Goal: Task Accomplishment & Management: Complete application form

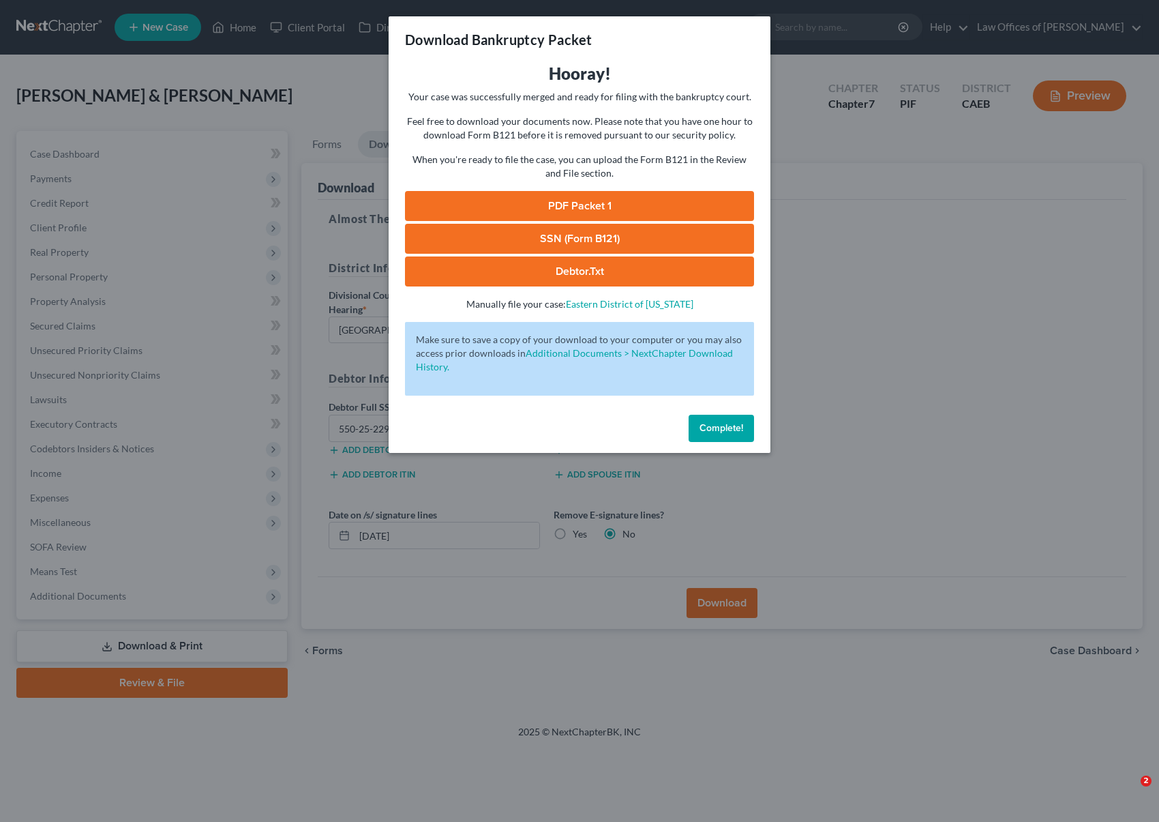
select select "0"
click at [584, 235] on link "SSN (Form B121)" at bounding box center [579, 239] width 349 height 30
click at [721, 432] on span "Complete!" at bounding box center [721, 428] width 44 height 12
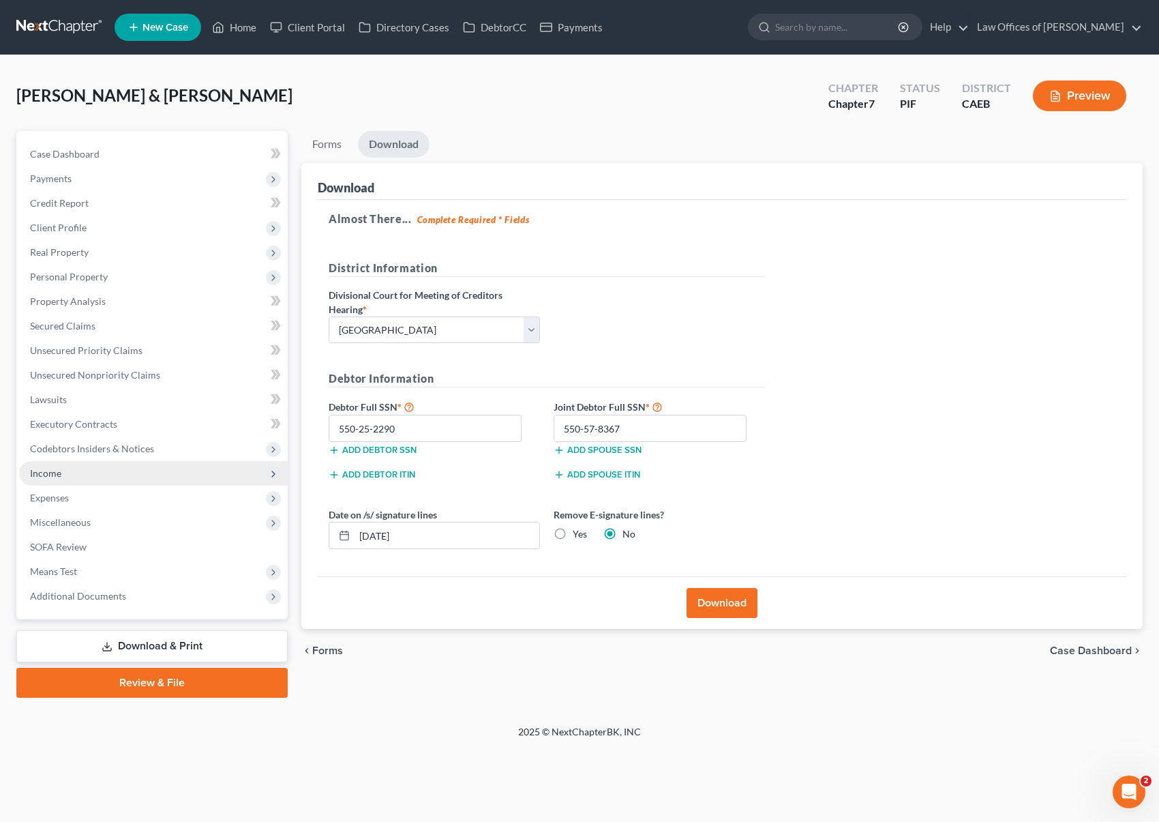
click at [89, 472] on span "Income" at bounding box center [153, 473] width 269 height 25
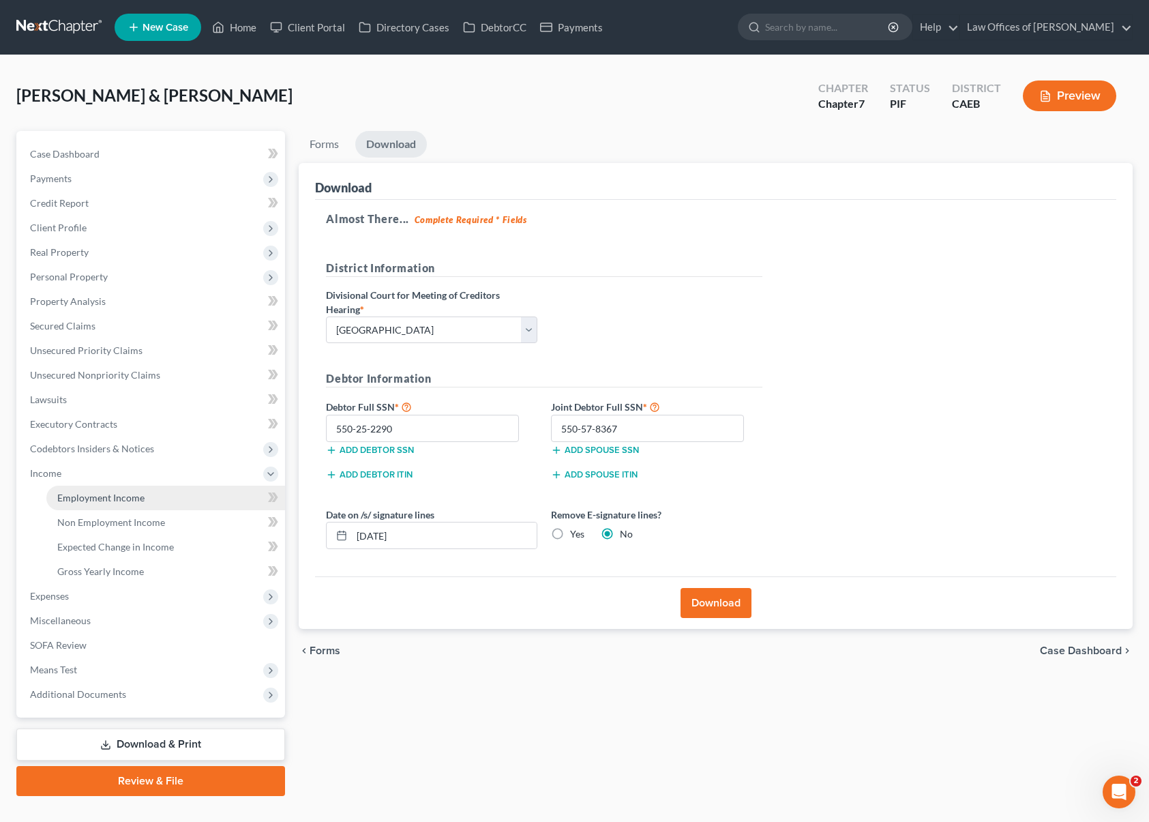
click at [126, 494] on span "Employment Income" at bounding box center [100, 498] width 87 height 12
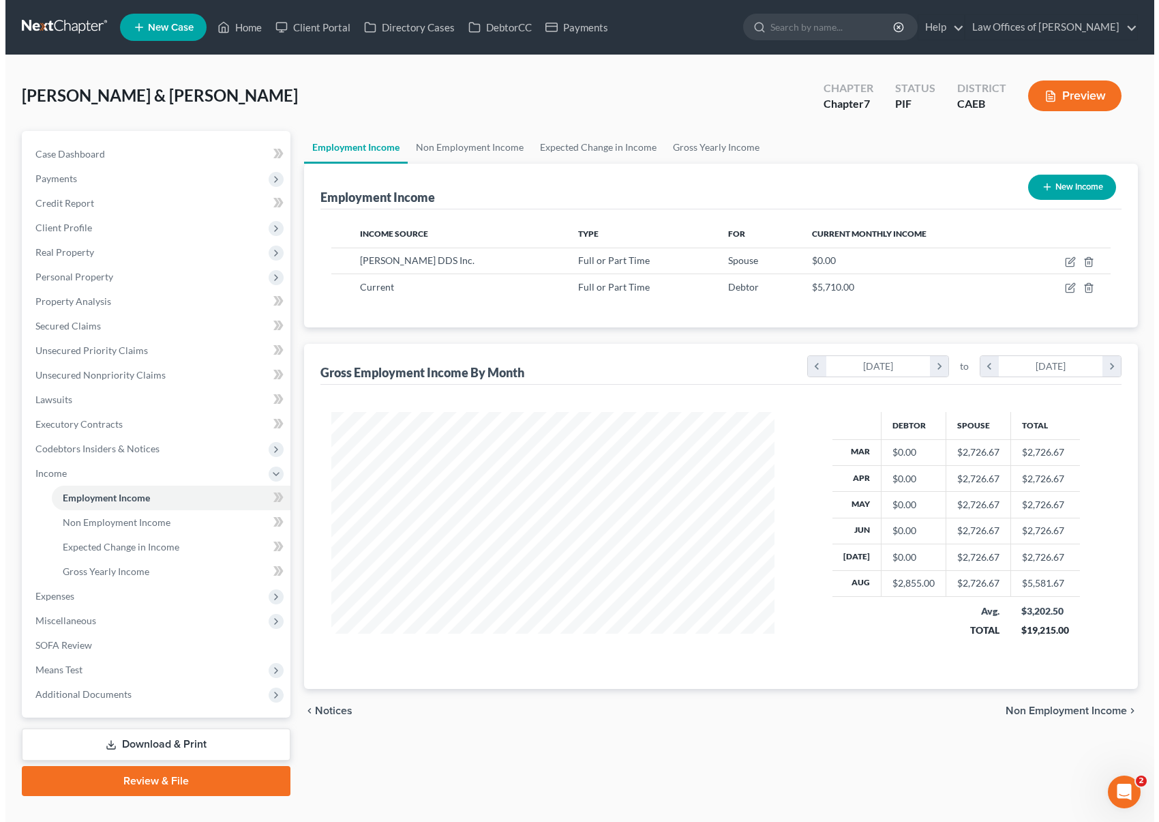
scroll to position [244, 470]
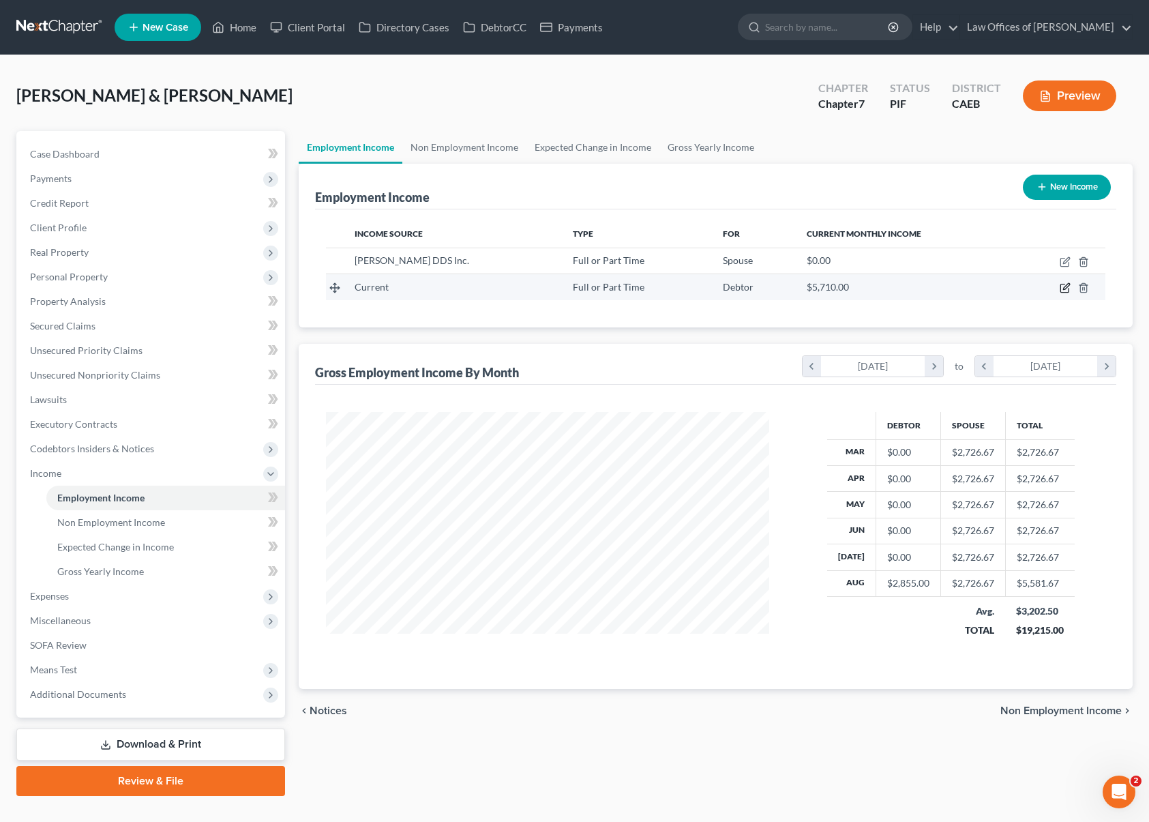
click at [1062, 284] on icon "button" at bounding box center [1064, 288] width 8 height 8
select select "0"
select select "1"
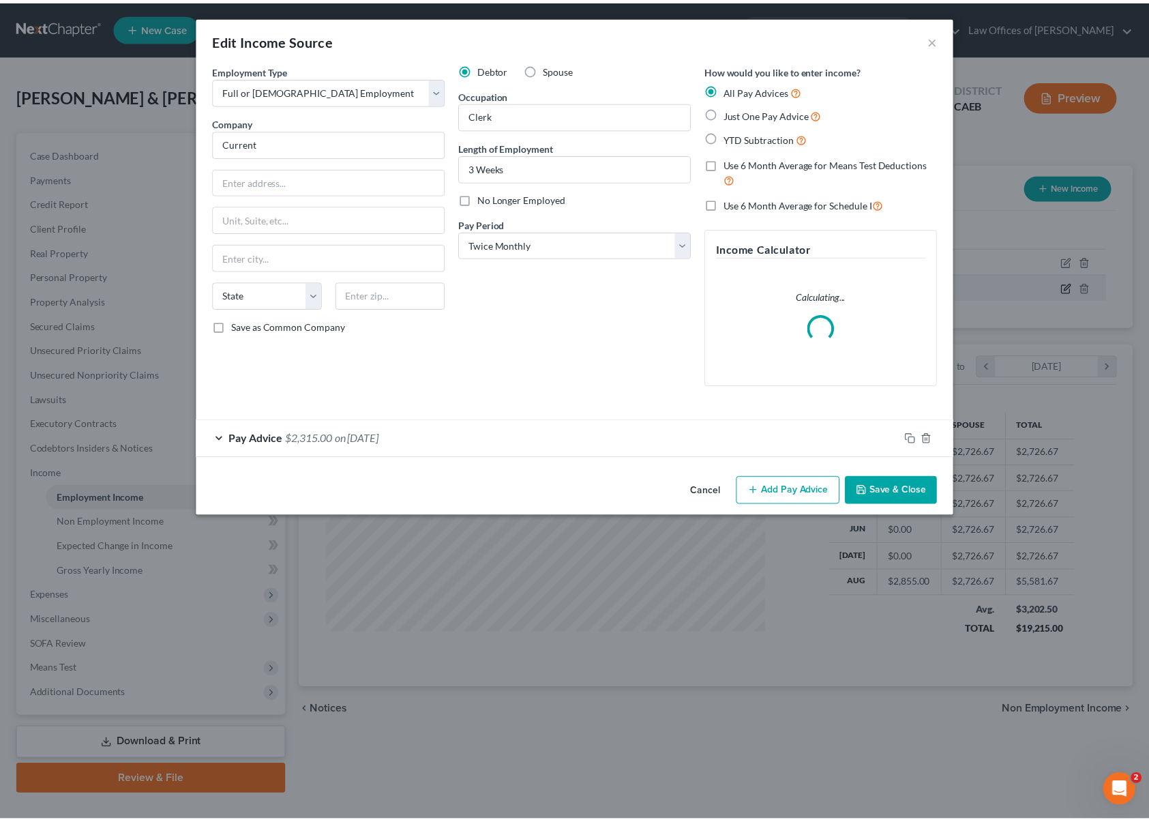
scroll to position [244, 475]
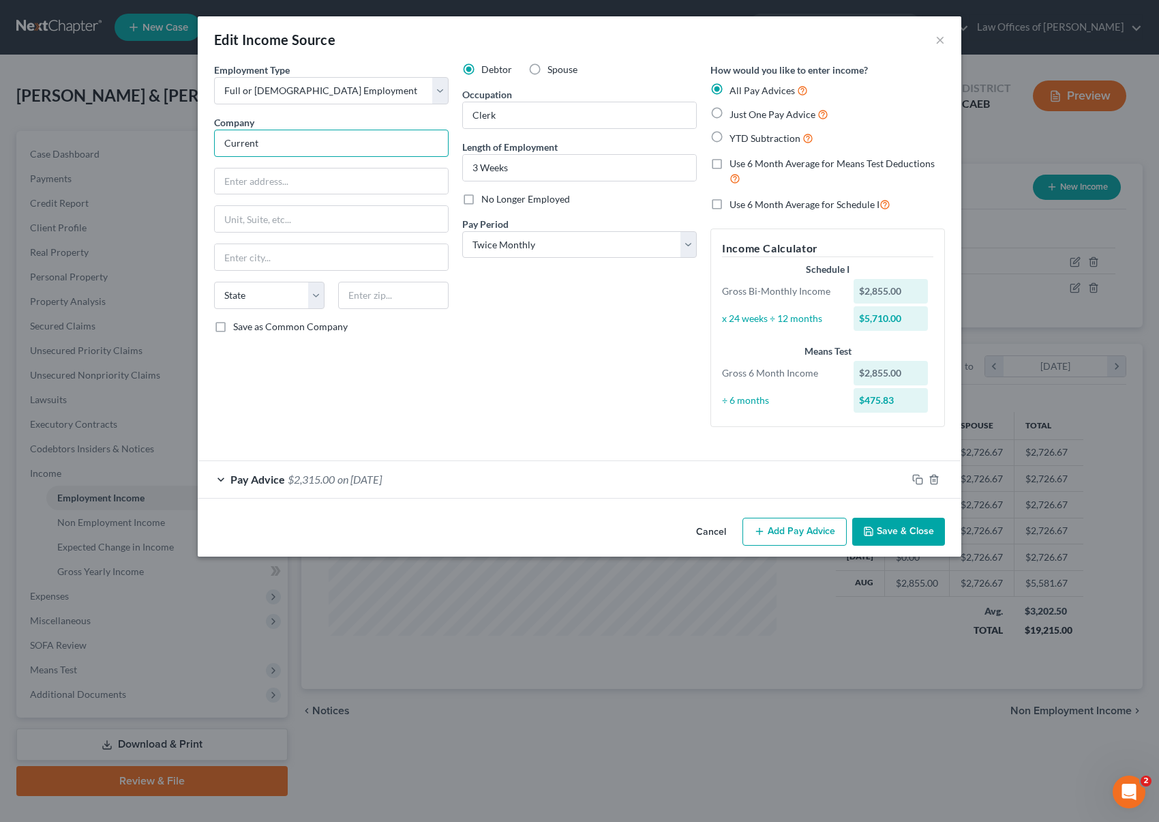
click at [284, 143] on input "Current" at bounding box center [331, 143] width 235 height 27
drag, startPoint x: 280, startPoint y: 145, endPoint x: 205, endPoint y: 145, distance: 75.0
click at [130, 134] on div "Edit Income Source × Employment Type * Select Full or [DEMOGRAPHIC_DATA] Employ…" at bounding box center [579, 411] width 1159 height 822
type input "[PERSON_NAME] Orthodontics"
type input "[STREET_ADDRESS]. Dr. 101"
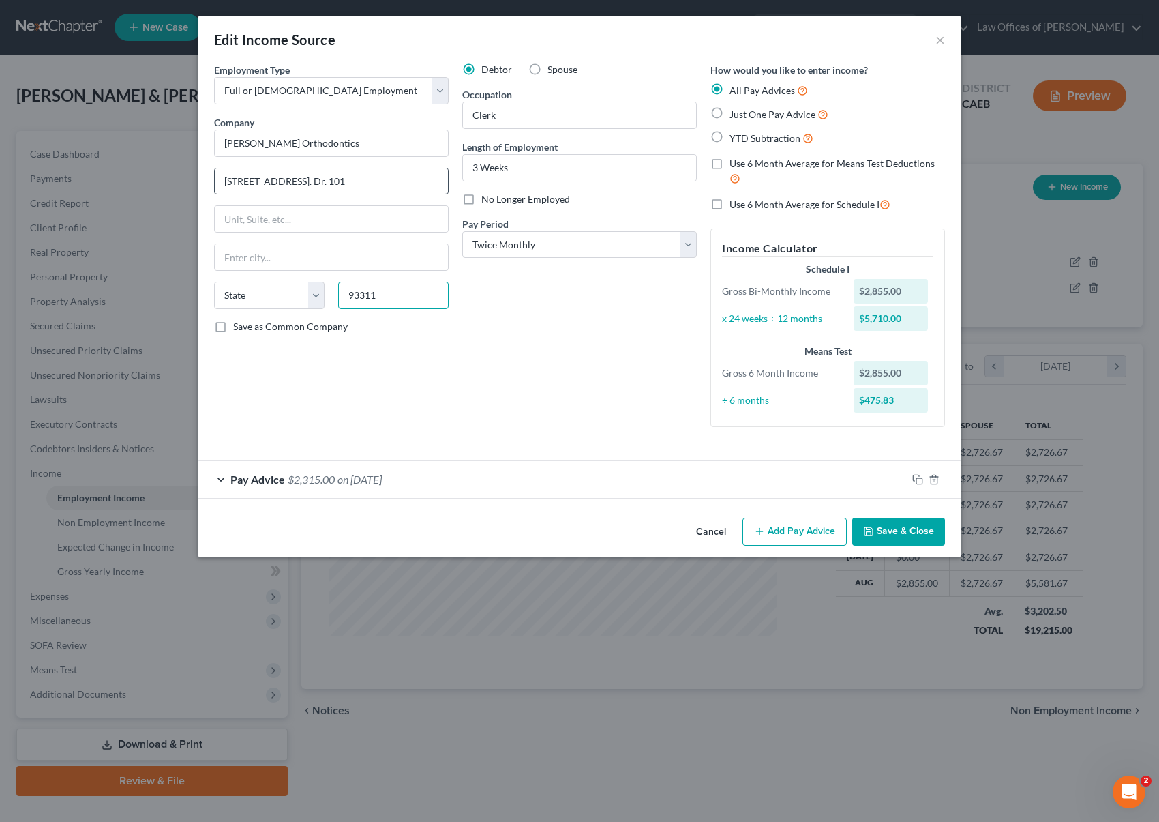
type input "93311"
type input "[GEOGRAPHIC_DATA]"
select select "4"
click at [888, 531] on button "Save & Close" at bounding box center [898, 531] width 93 height 29
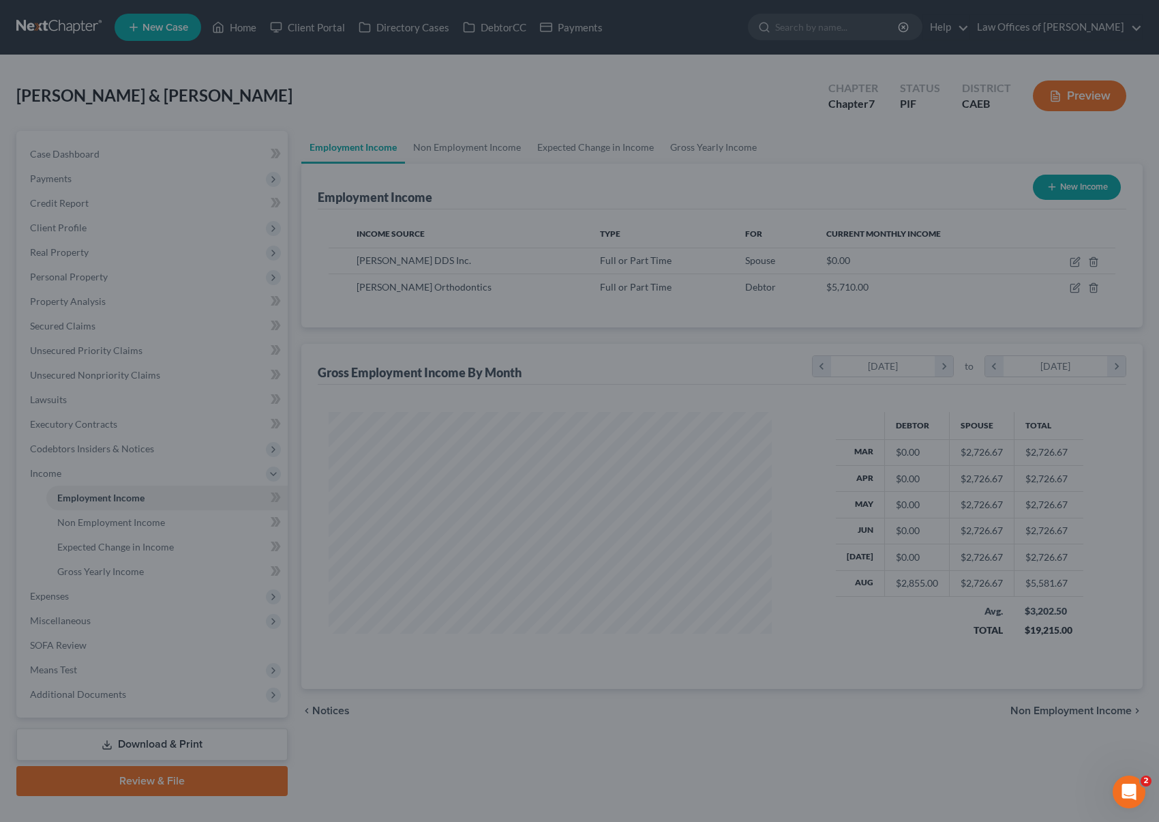
scroll to position [681512, 681286]
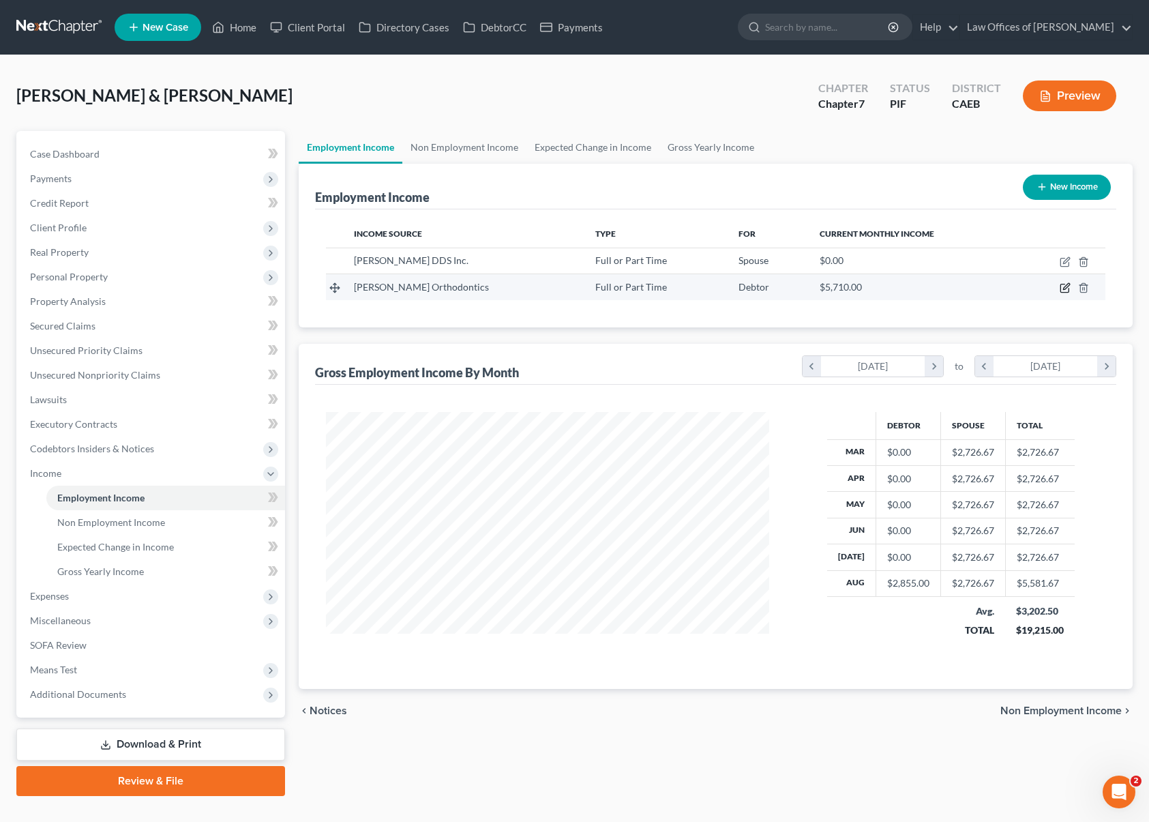
click at [1068, 287] on icon "button" at bounding box center [1064, 287] width 11 height 11
select select "0"
select select "4"
select select "1"
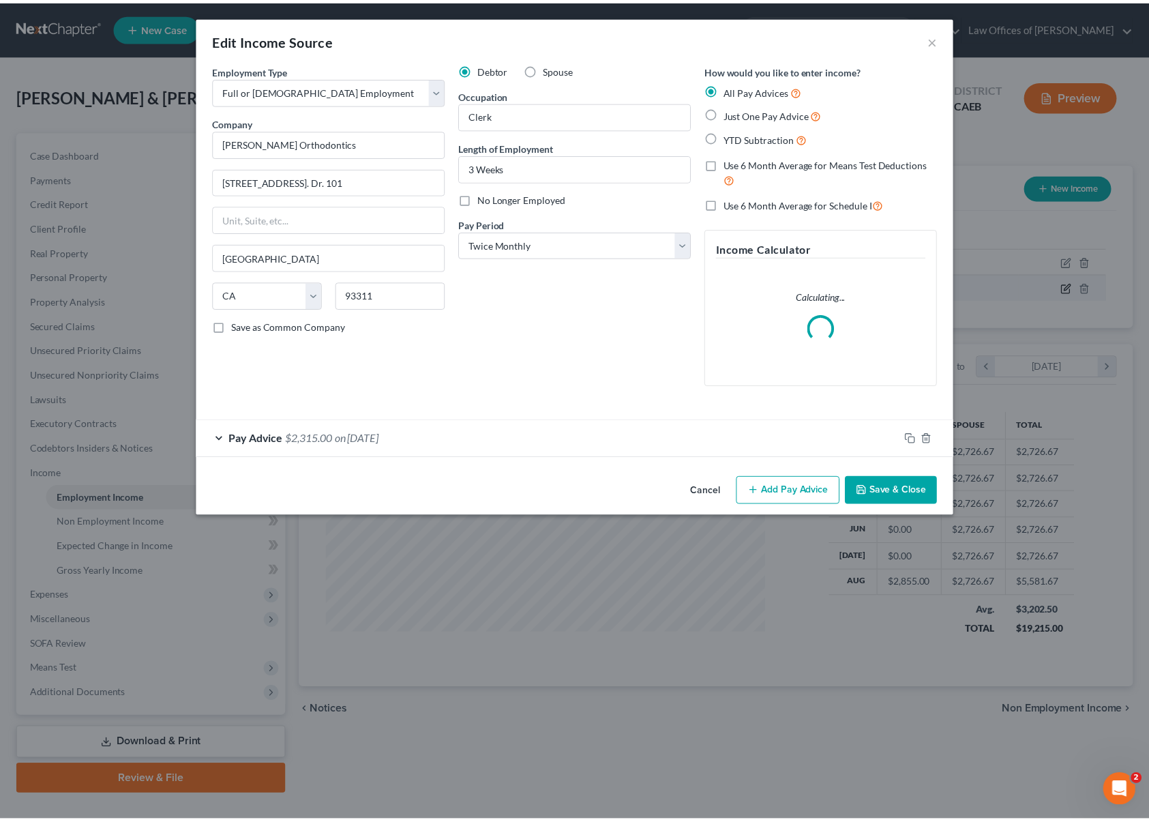
scroll to position [244, 475]
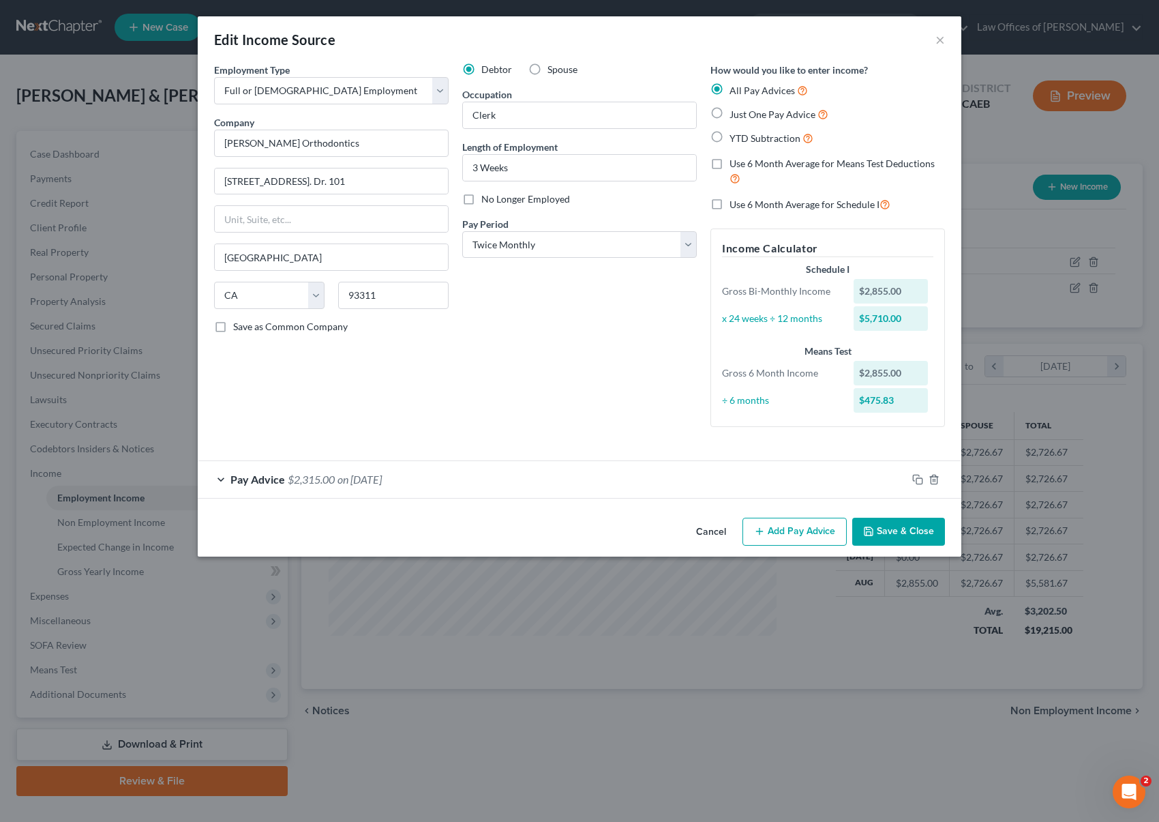
click at [547, 67] on label "Spouse" at bounding box center [562, 70] width 30 height 14
click at [553, 67] on input "Spouse" at bounding box center [557, 67] width 9 height 9
radio input "true"
click at [884, 531] on button "Save & Close" at bounding box center [898, 531] width 93 height 29
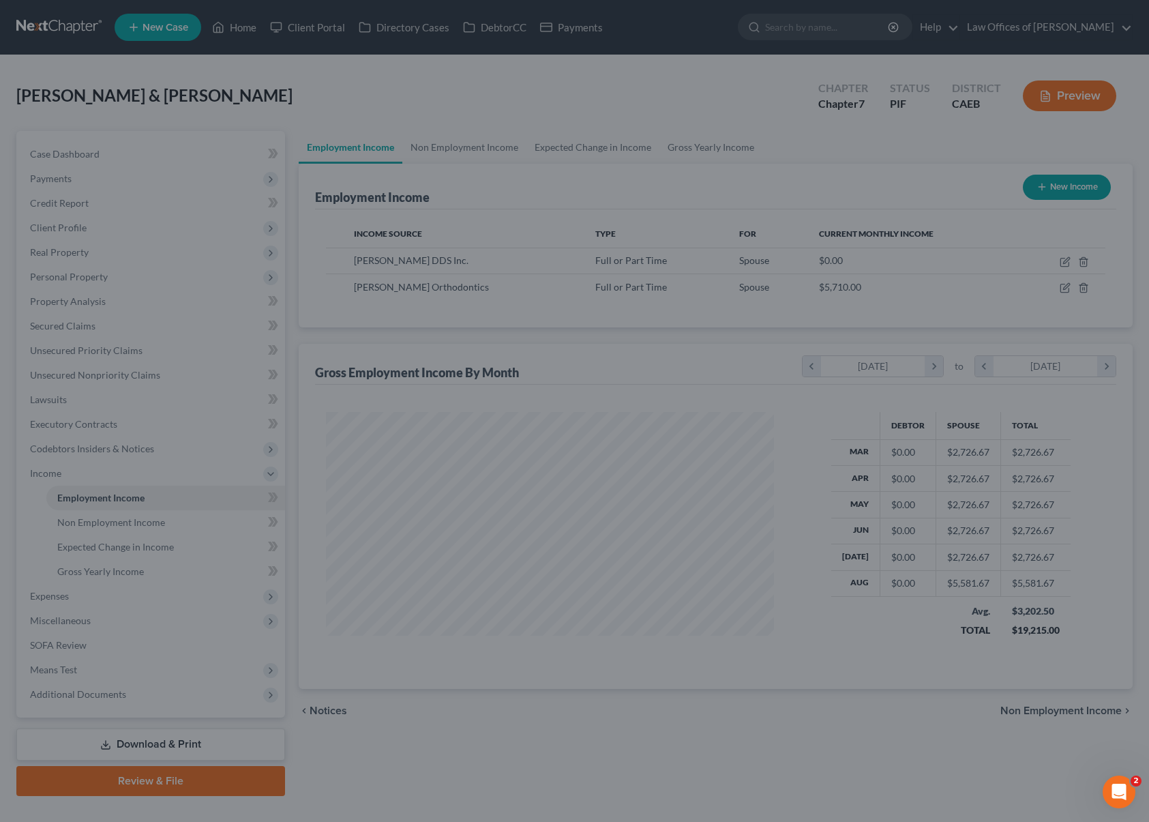
scroll to position [681512, 681286]
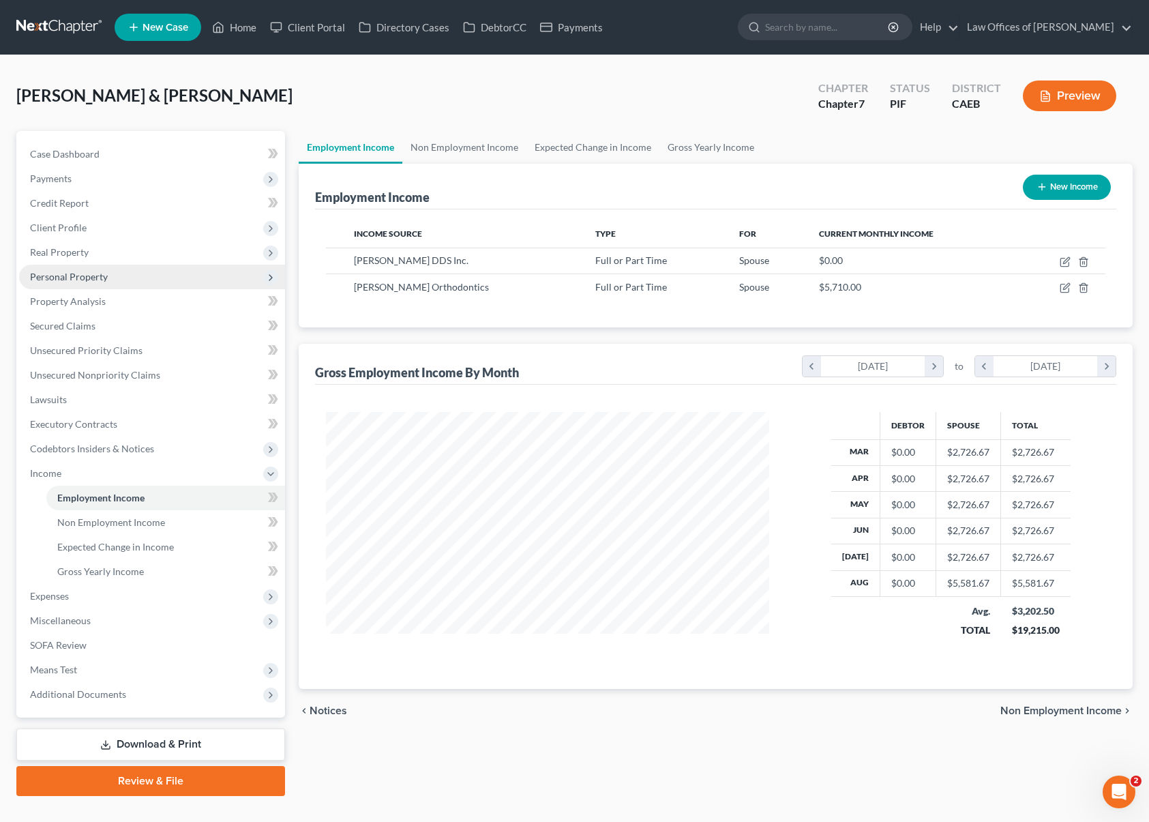
click at [110, 281] on span "Personal Property" at bounding box center [152, 277] width 266 height 25
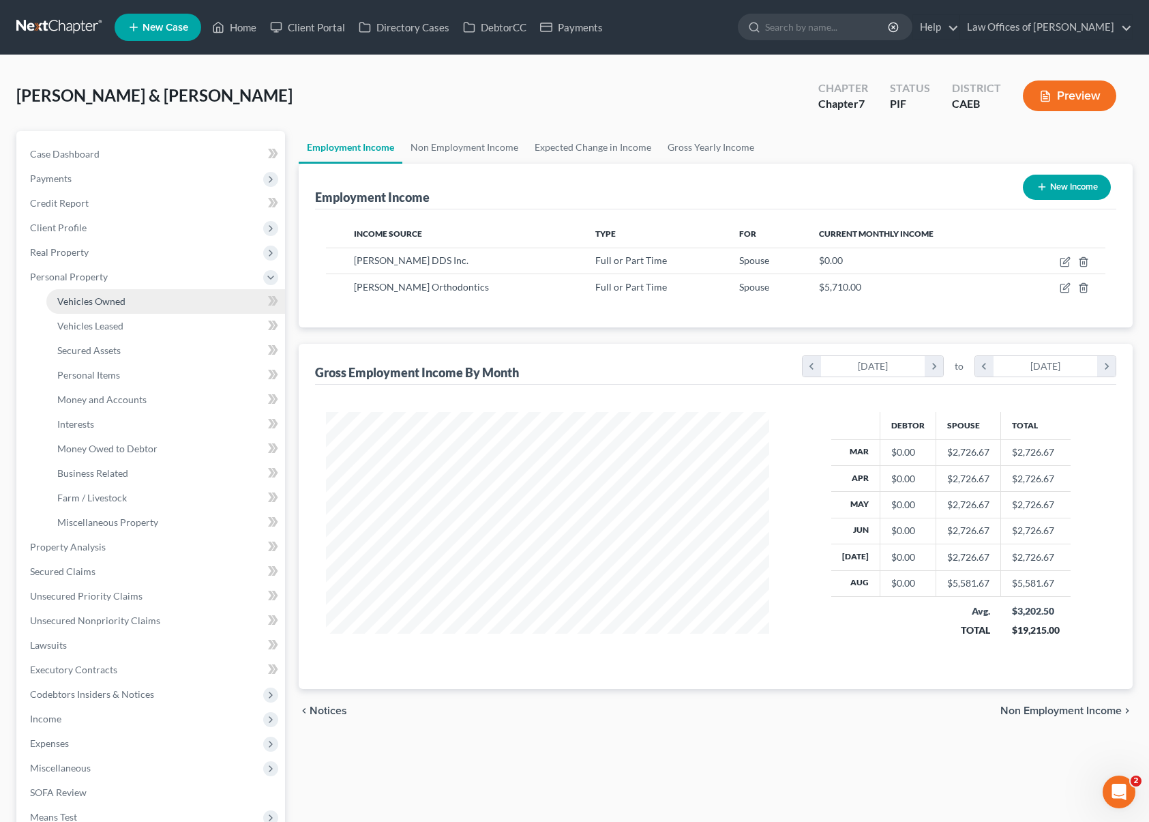
click at [115, 295] on span "Vehicles Owned" at bounding box center [91, 301] width 68 height 12
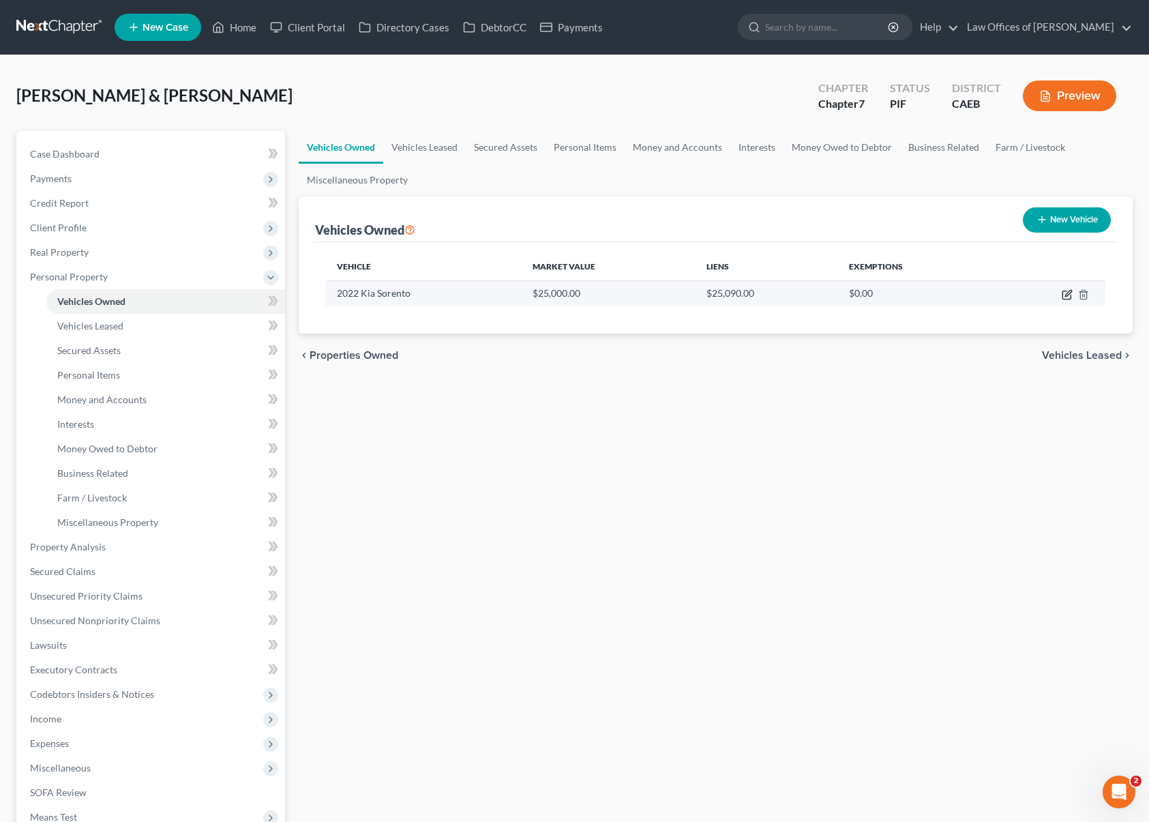
click at [1064, 292] on icon "button" at bounding box center [1066, 294] width 11 height 11
select select "0"
select select "4"
select select "1"
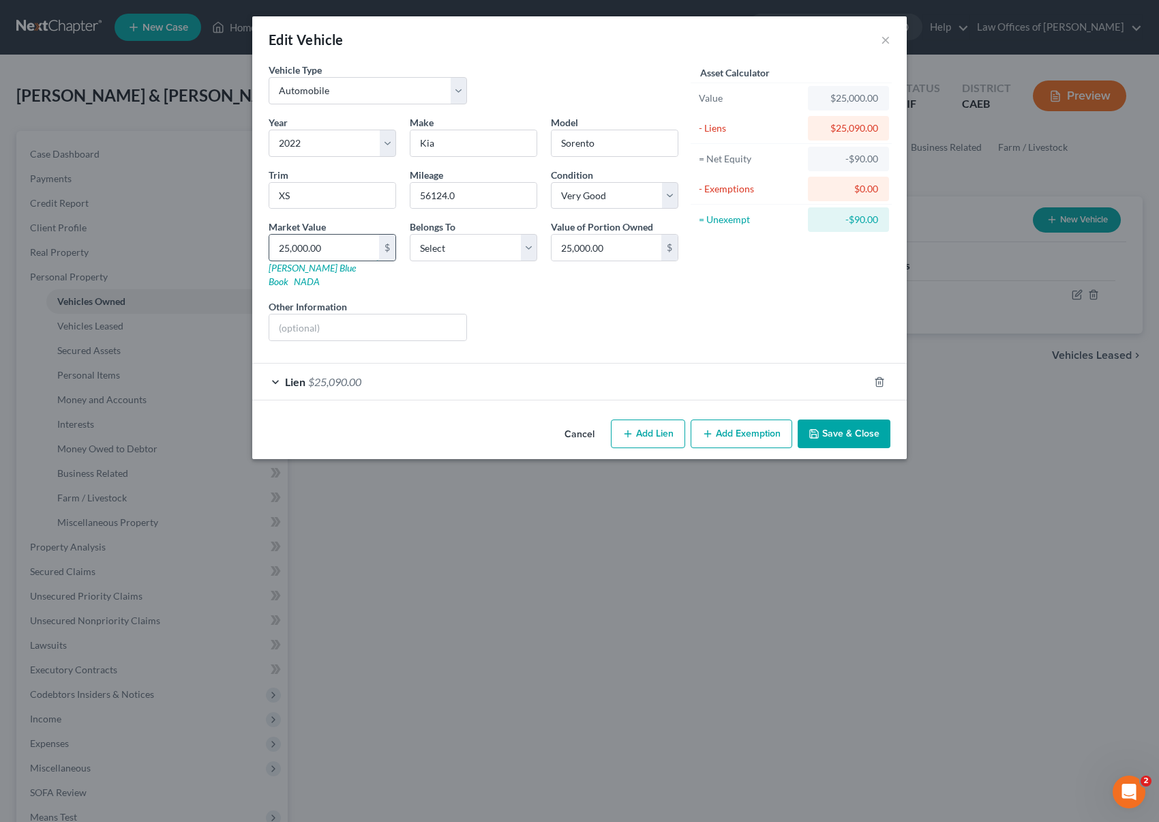
click at [366, 245] on input "25,000.00" at bounding box center [324, 248] width 110 height 26
type input "2"
type input "2.00"
type input "21"
type input "21.00"
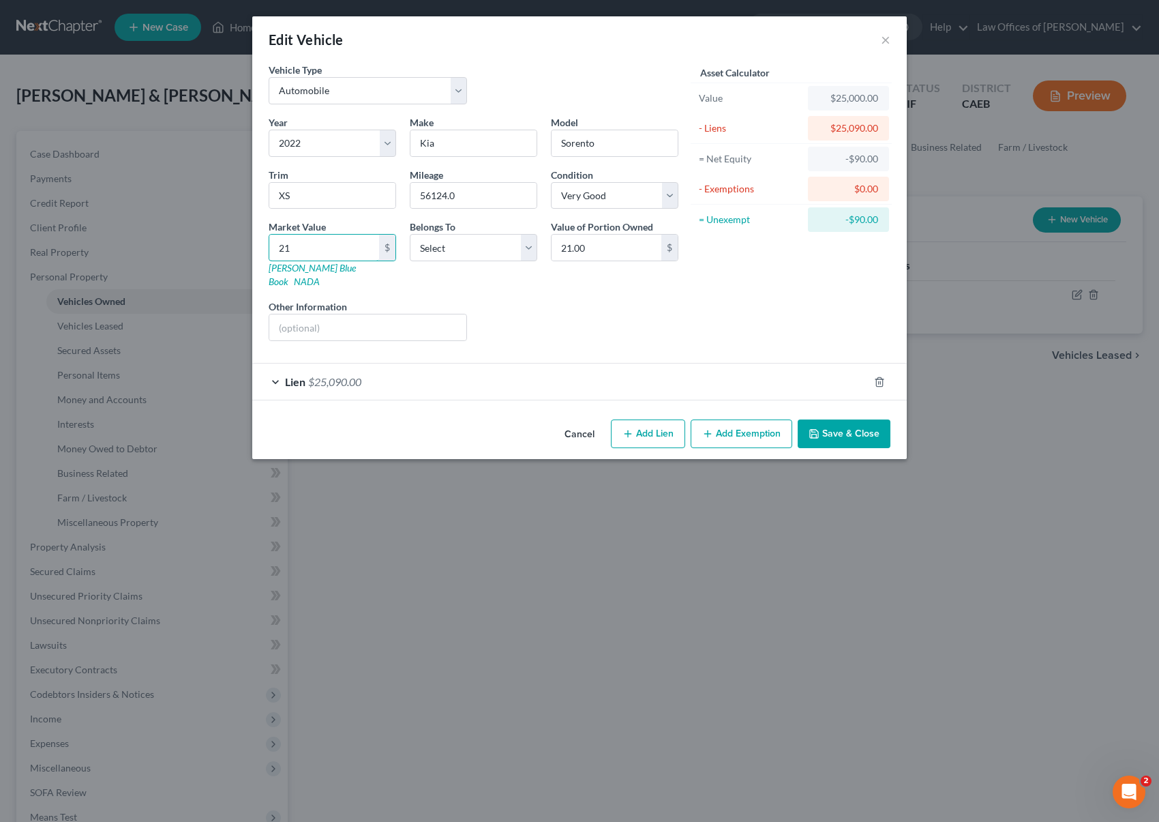
type input "218"
type input "218.00"
type input "2180"
type input "2,180.00"
type input "2,1800"
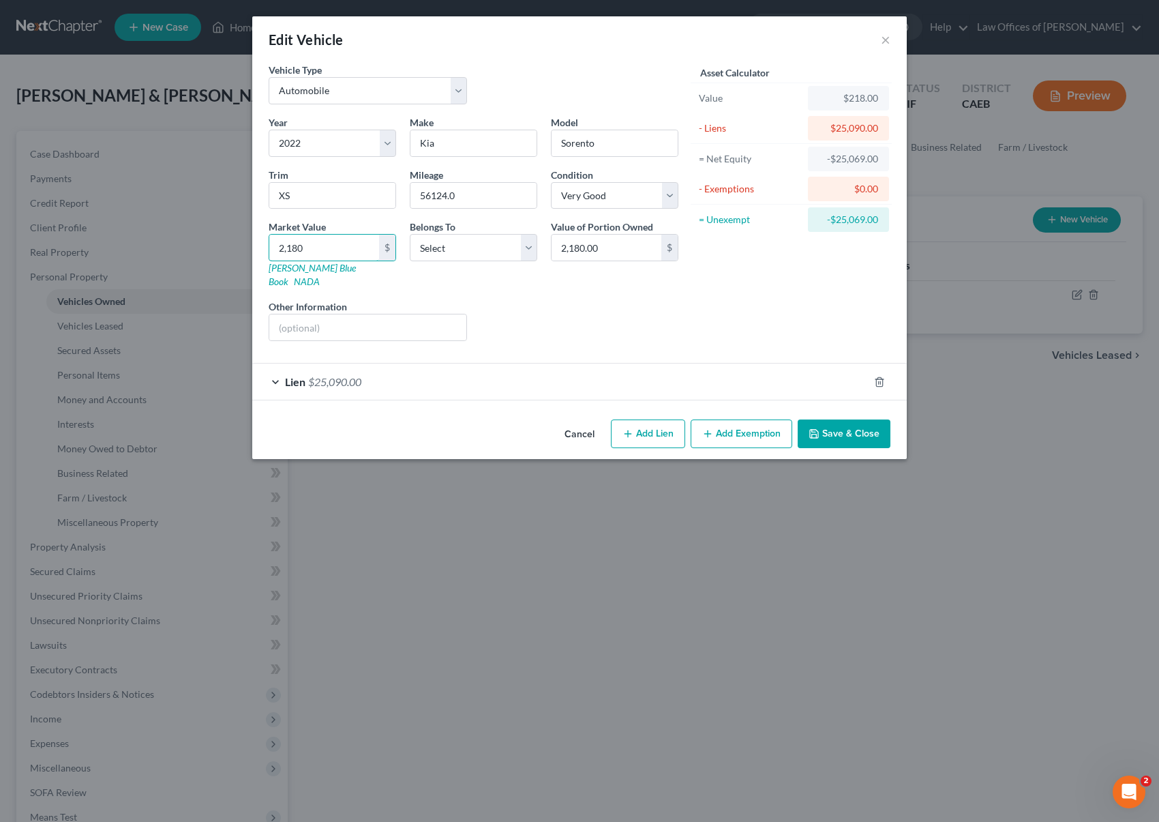
type input "21,800.00"
type input "21,800"
click at [847, 425] on button "Save & Close" at bounding box center [844, 433] width 93 height 29
click at [529, 246] on select "Select Debtor 1 Only Debtor 2 Only Debtor 1 And Debtor 2 Only At Least One Of T…" at bounding box center [473, 247] width 127 height 27
select select "0"
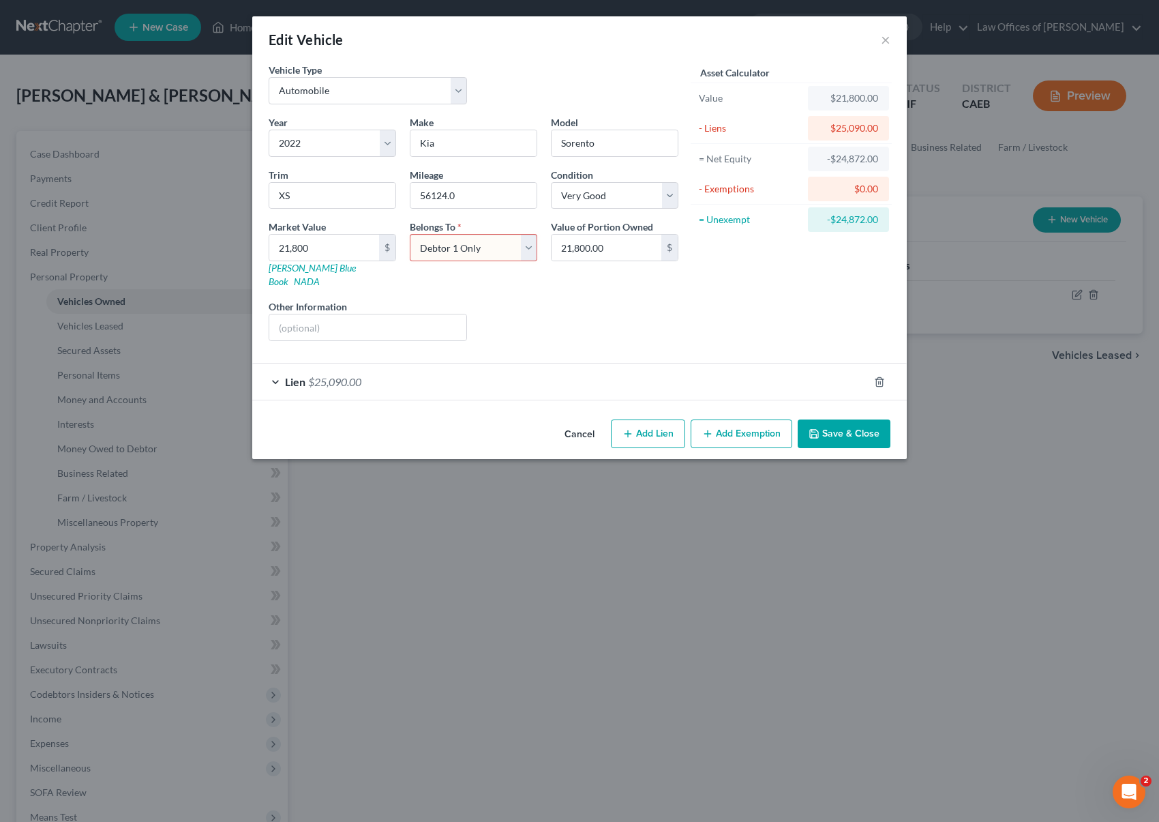
click at [410, 234] on select "Select Debtor 1 Only Debtor 2 Only Debtor 1 And Debtor 2 Only At Least One Of T…" at bounding box center [473, 247] width 127 height 27
click at [859, 427] on button "Save & Close" at bounding box center [844, 433] width 93 height 29
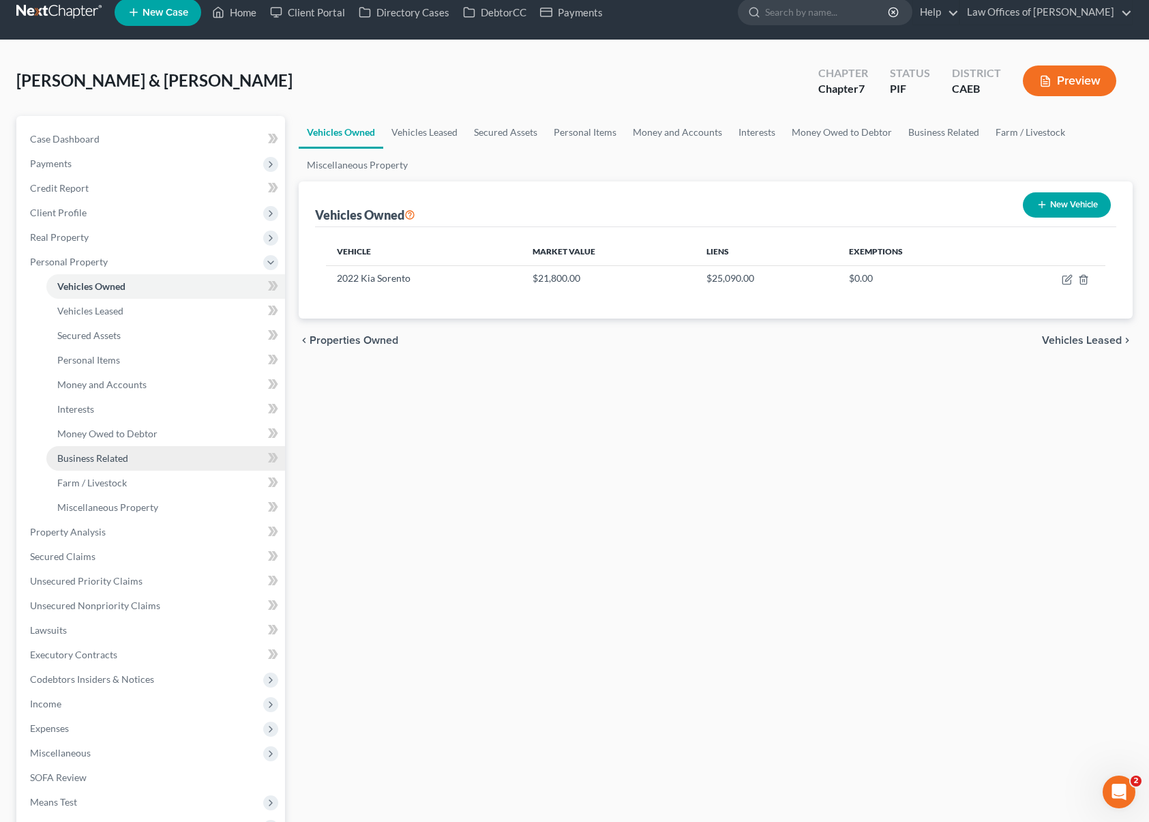
scroll to position [15, 0]
click at [1079, 83] on button "Preview" at bounding box center [1069, 80] width 93 height 31
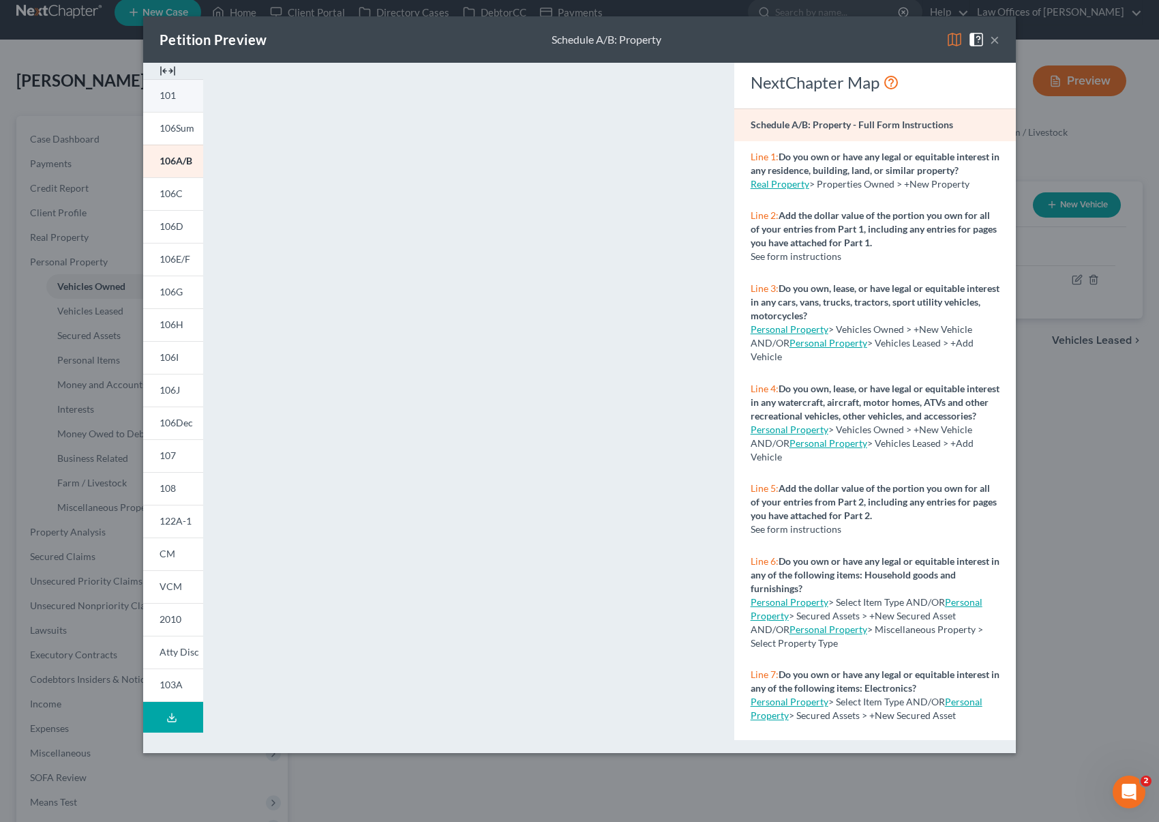
click at [170, 93] on span "101" at bounding box center [168, 95] width 16 height 12
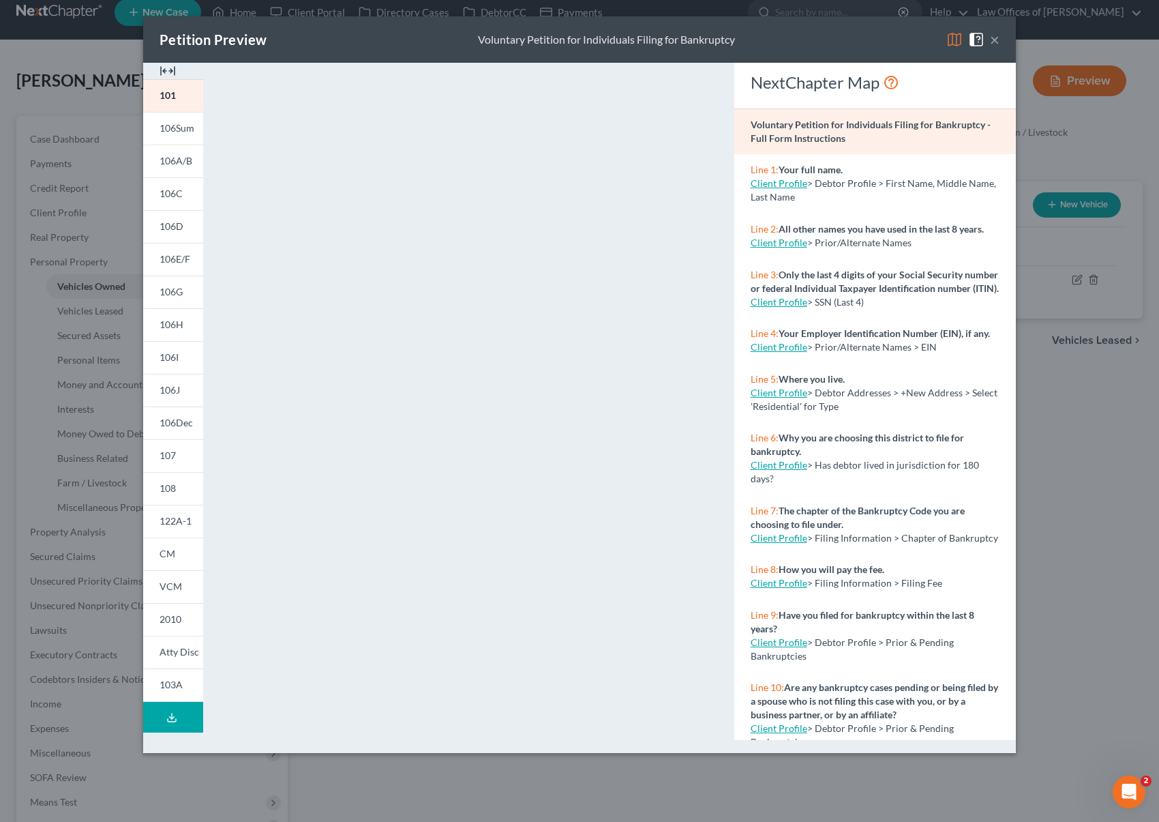
click at [997, 44] on button "×" at bounding box center [995, 39] width 10 height 16
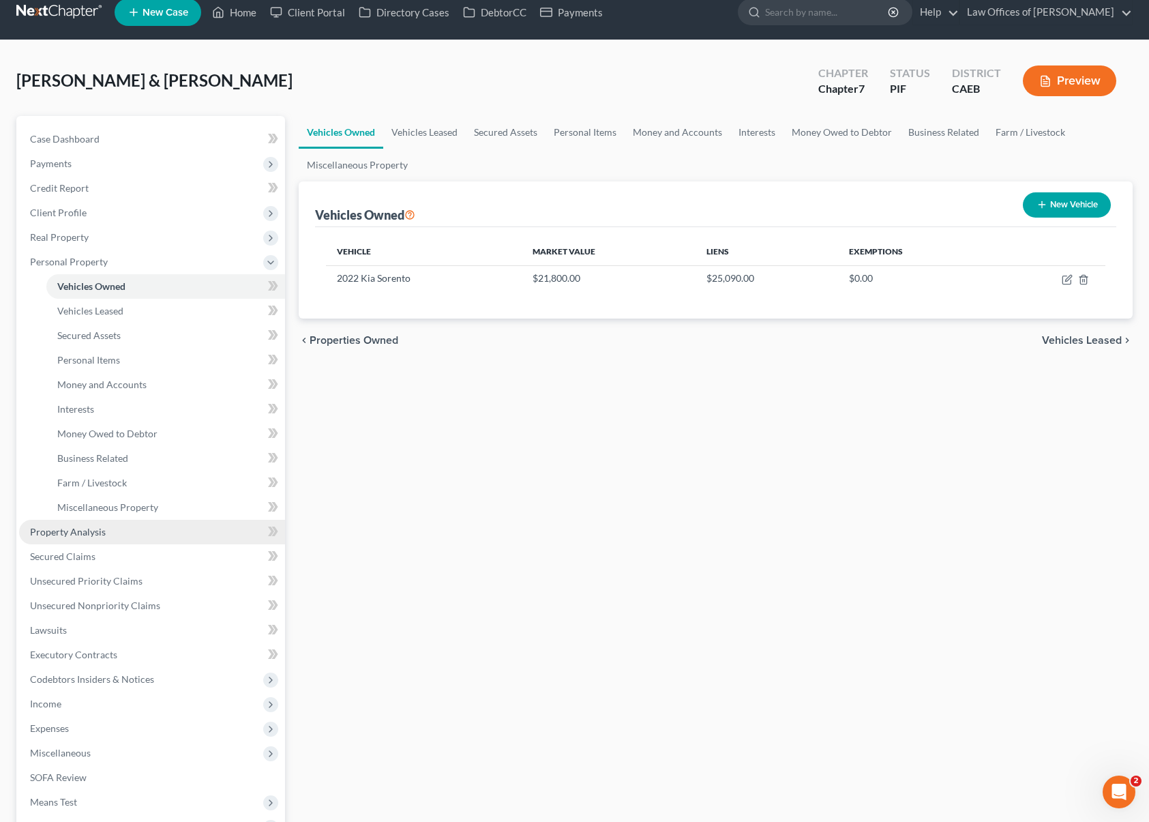
click at [100, 532] on span "Property Analysis" at bounding box center [68, 532] width 76 height 12
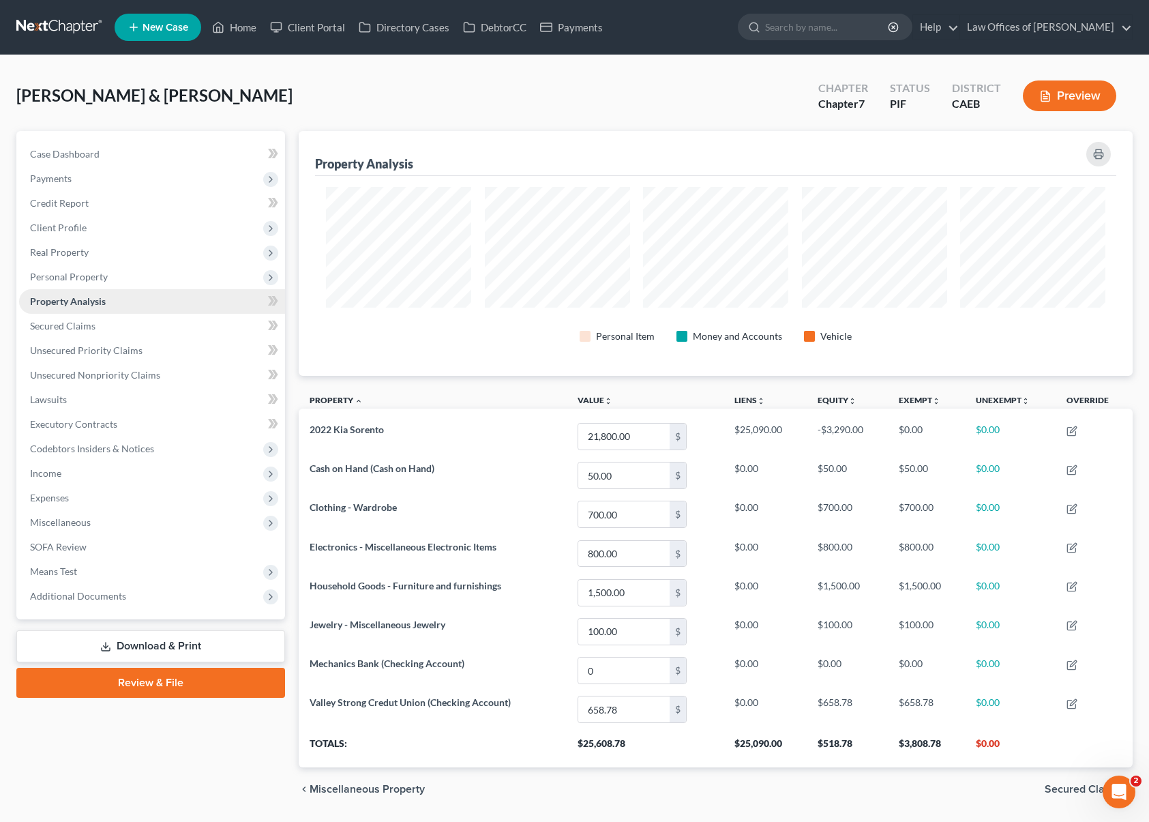
scroll to position [245, 833]
click at [138, 283] on span "Personal Property" at bounding box center [152, 277] width 266 height 25
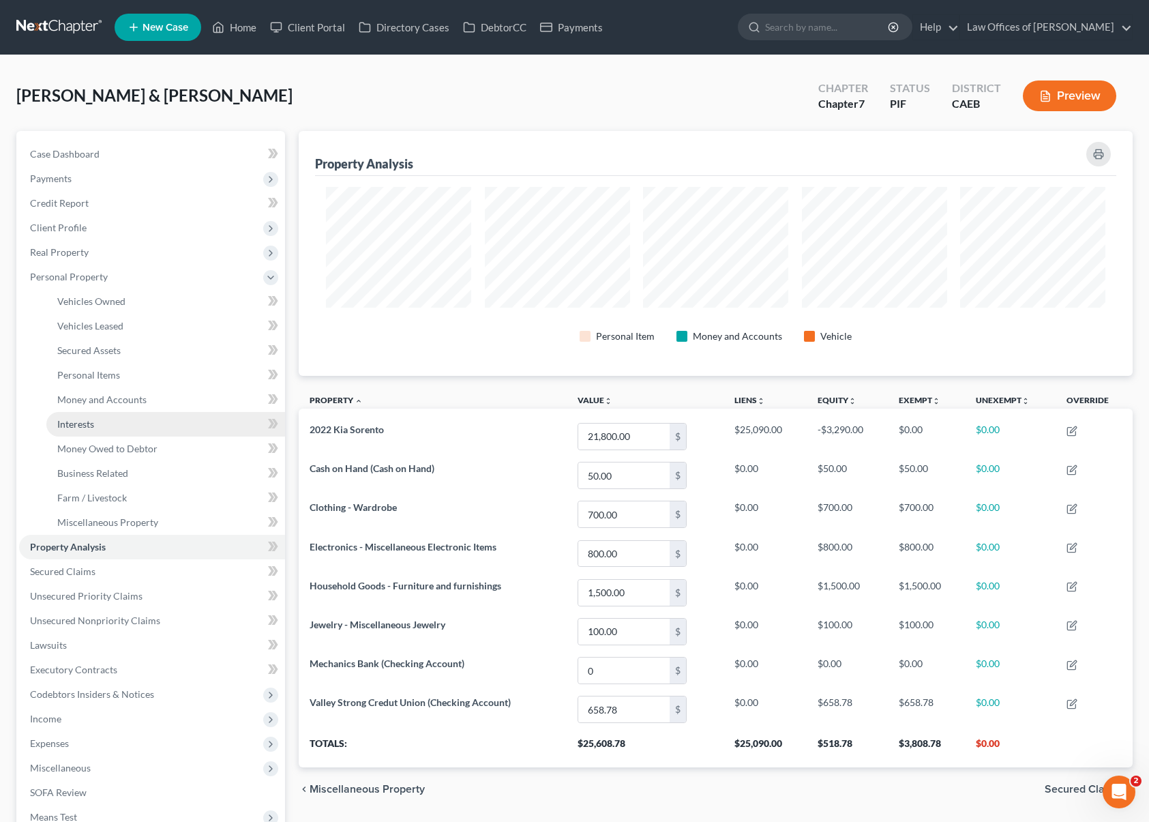
click at [100, 429] on link "Interests" at bounding box center [165, 424] width 239 height 25
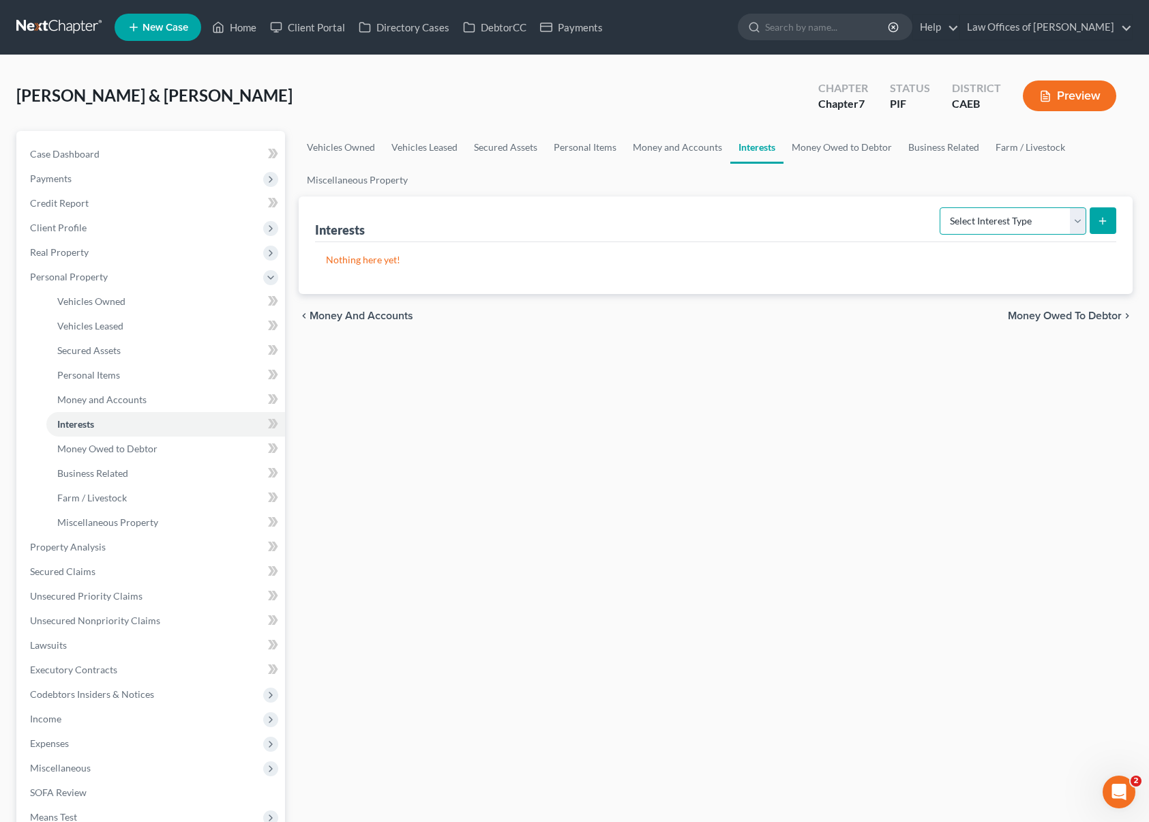
click at [1078, 221] on select "Select Interest Type 401K Annuity Bond Education IRA Government Bond Government…" at bounding box center [1012, 220] width 147 height 27
select select "term_life_insurance"
click at [941, 207] on select "Select Interest Type 401K Annuity Bond Education IRA Government Bond Government…" at bounding box center [1012, 220] width 147 height 27
click at [1106, 221] on icon "submit" at bounding box center [1102, 220] width 11 height 11
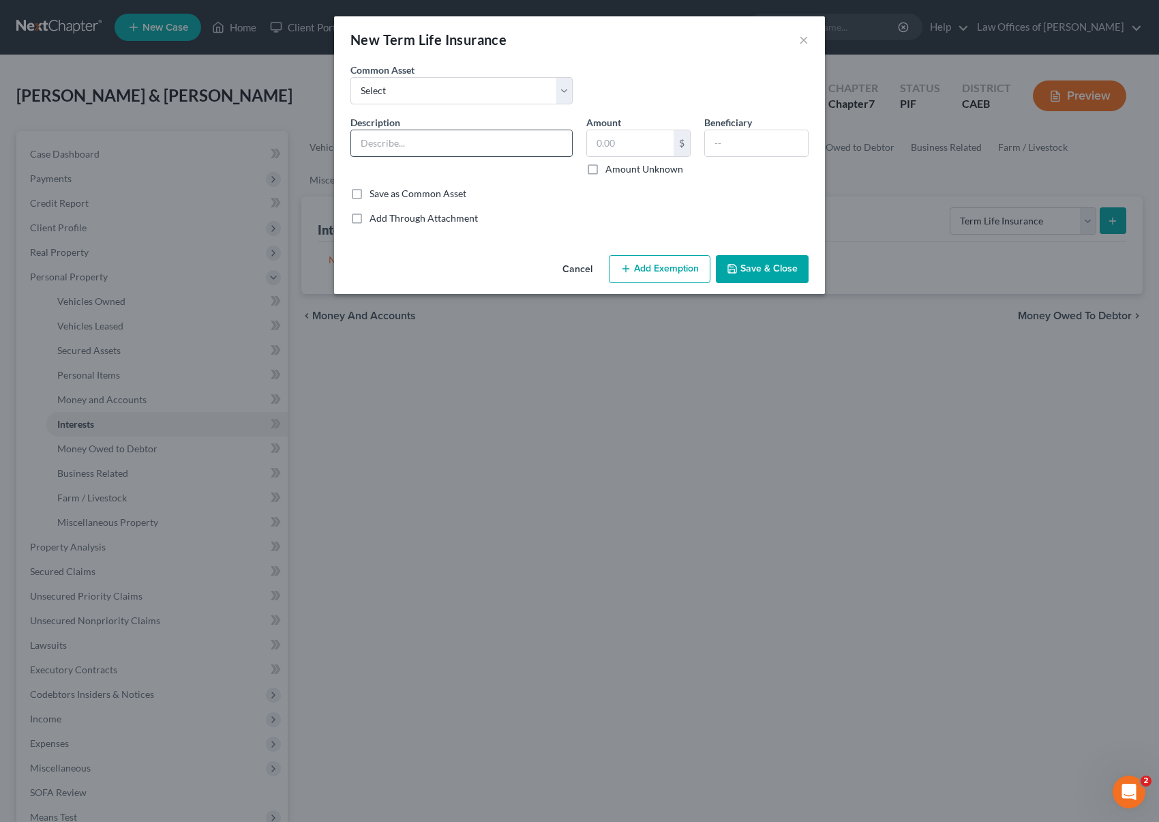
click at [380, 134] on input "text" at bounding box center [461, 143] width 221 height 26
type input "Termi Life Ins. @ Lincoln Heritage"
click at [735, 147] on input "text" at bounding box center [756, 143] width 103 height 26
type input "D"
type input "Children"
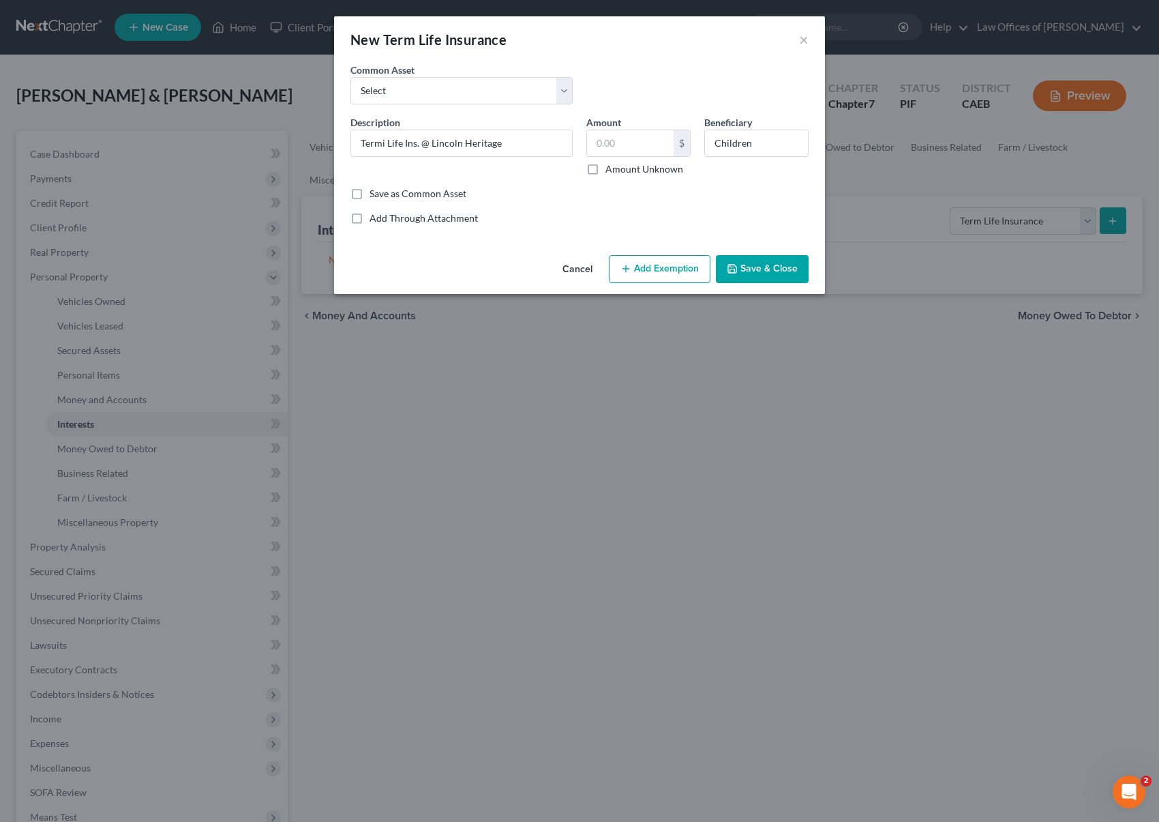
click at [759, 263] on button "Save & Close" at bounding box center [762, 269] width 93 height 29
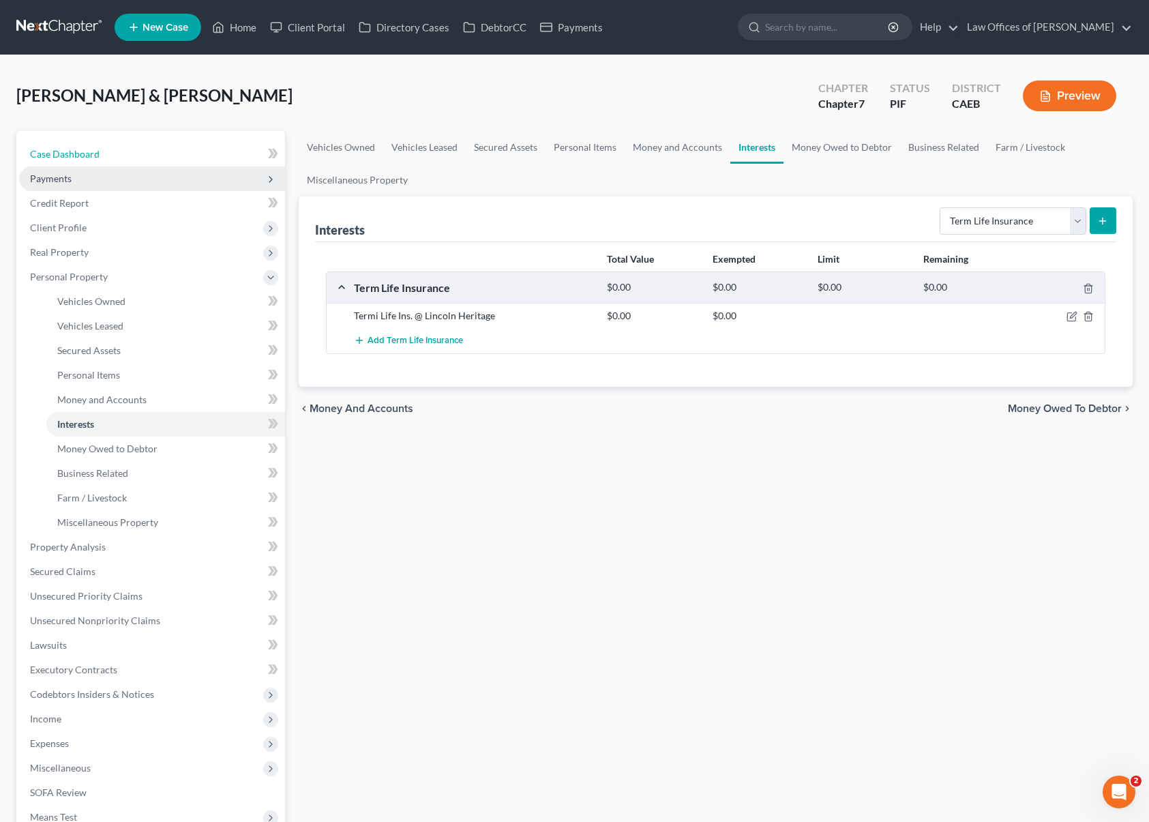
drag, startPoint x: 139, startPoint y: 161, endPoint x: 165, endPoint y: 187, distance: 37.1
click at [139, 161] on link "Case Dashboard" at bounding box center [152, 154] width 266 height 25
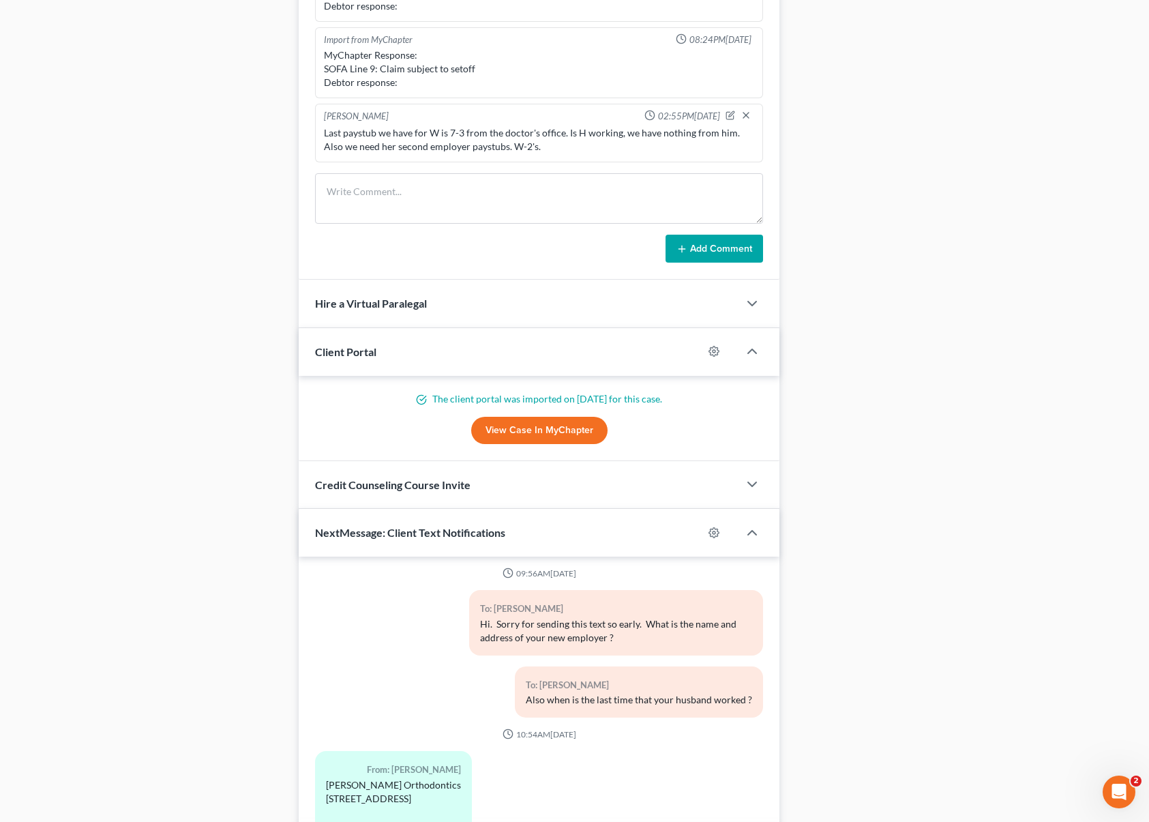
scroll to position [1185, 0]
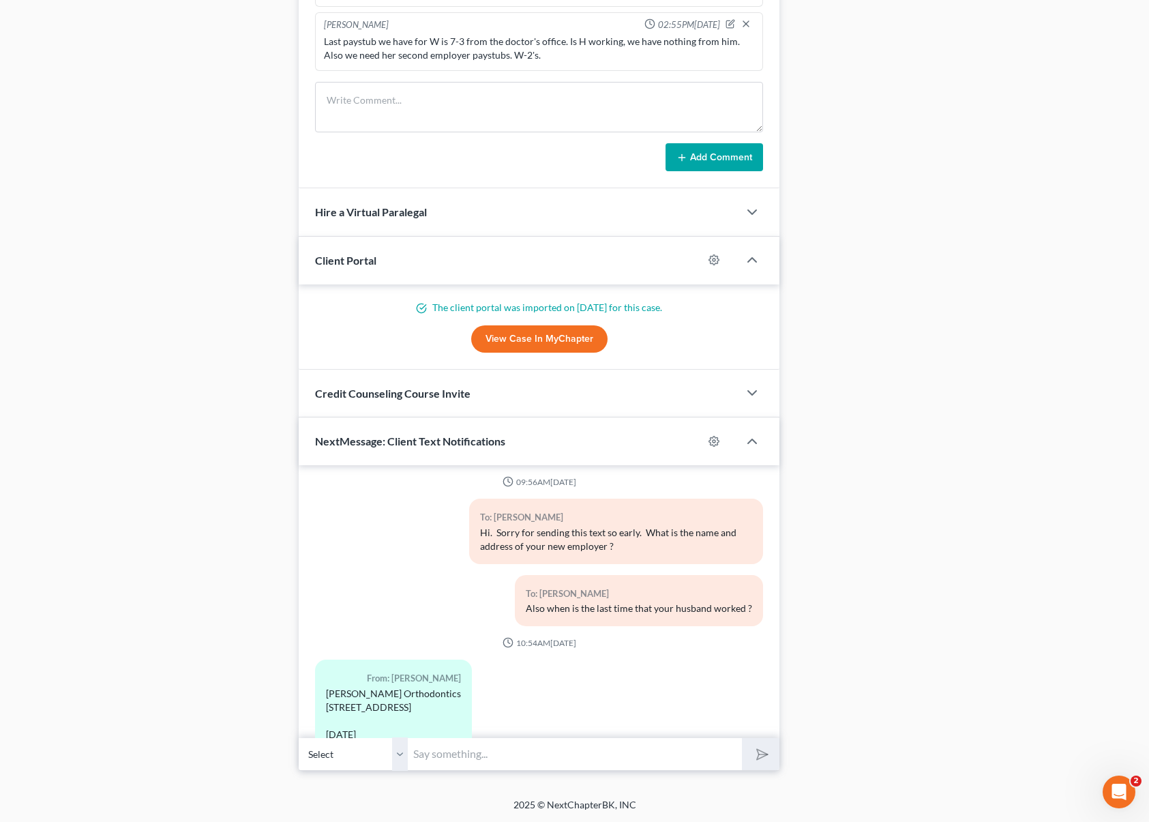
click at [489, 747] on input "text" at bounding box center [575, 753] width 334 height 33
type input "And which company carries your life insurance ?"
click at [742, 738] on button "submit" at bounding box center [760, 754] width 37 height 32
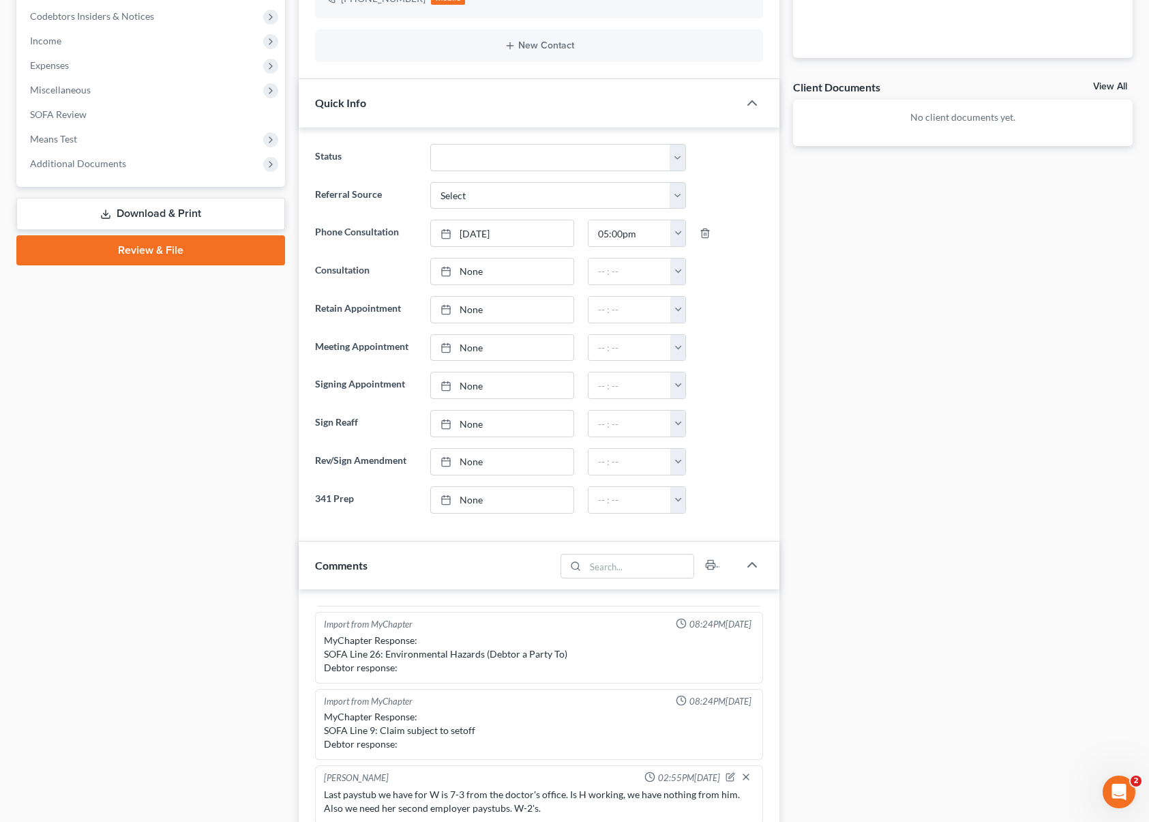
scroll to position [112, 0]
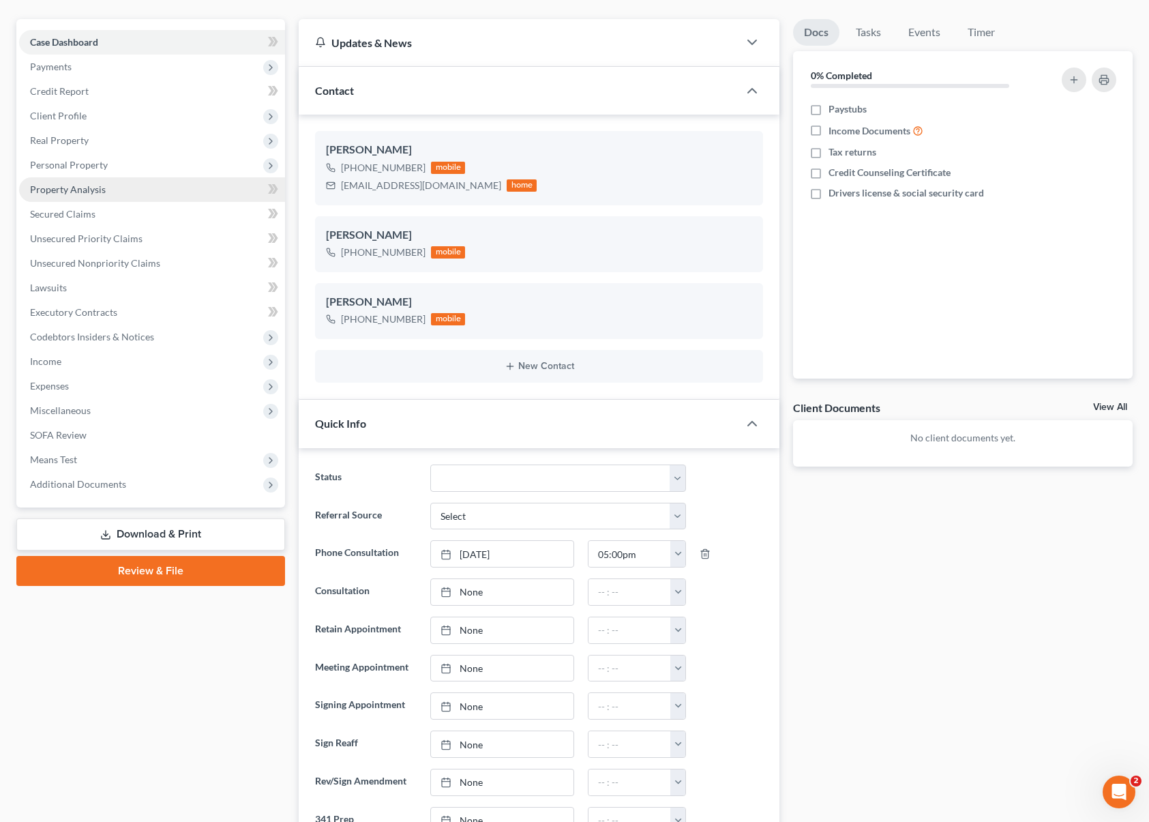
click at [94, 188] on span "Property Analysis" at bounding box center [68, 189] width 76 height 12
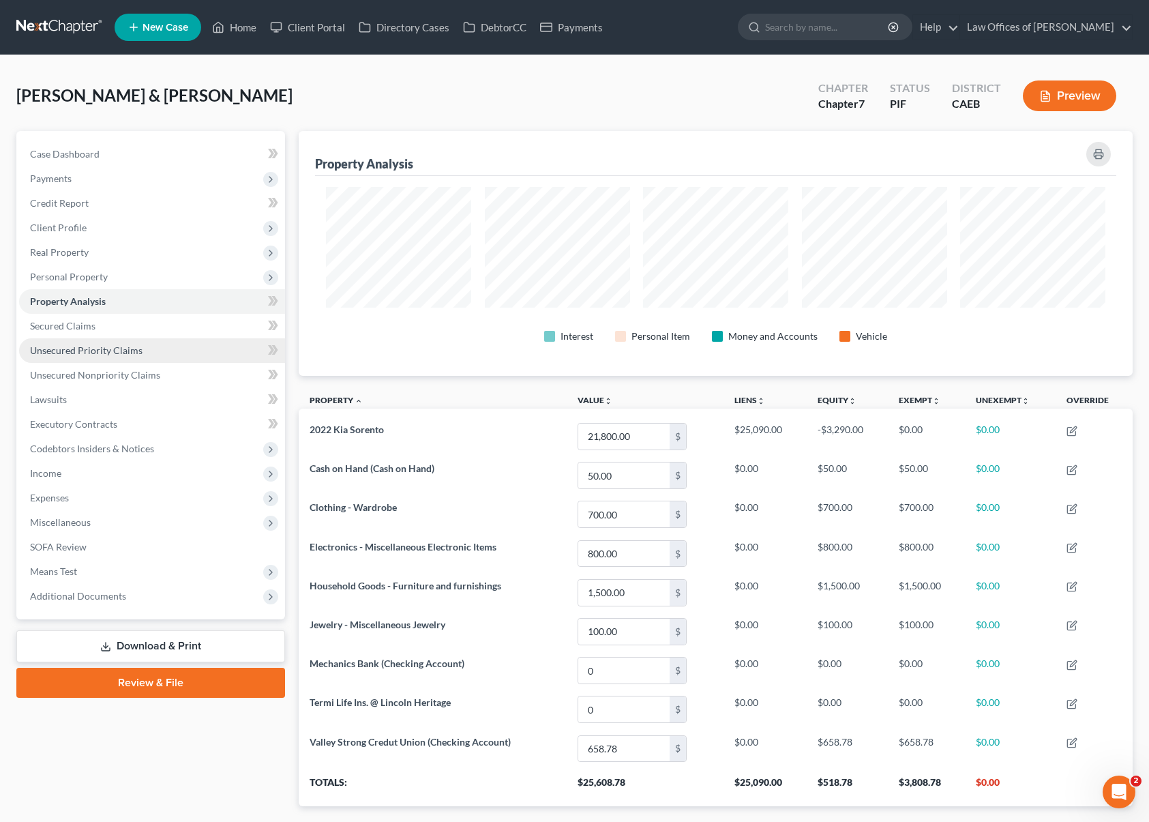
scroll to position [245, 833]
click at [126, 278] on span "Personal Property" at bounding box center [152, 277] width 266 height 25
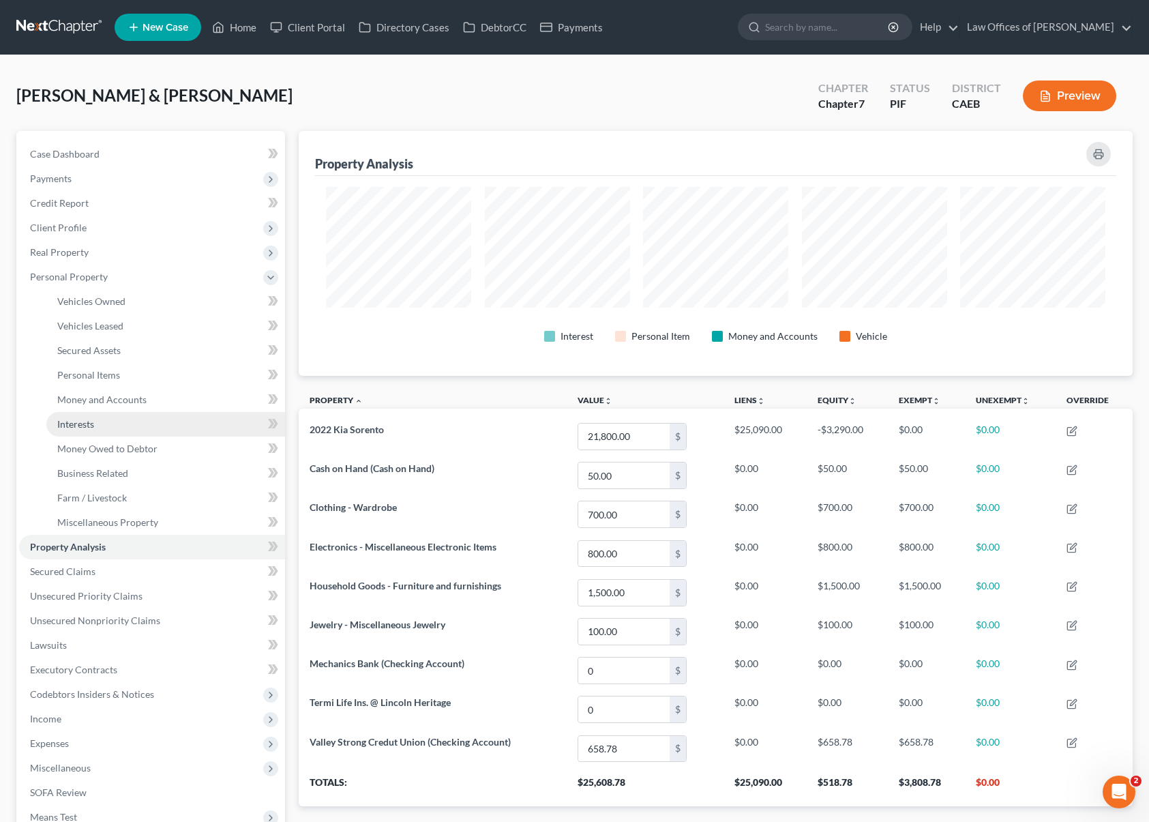
click at [87, 419] on span "Interests" at bounding box center [75, 424] width 37 height 12
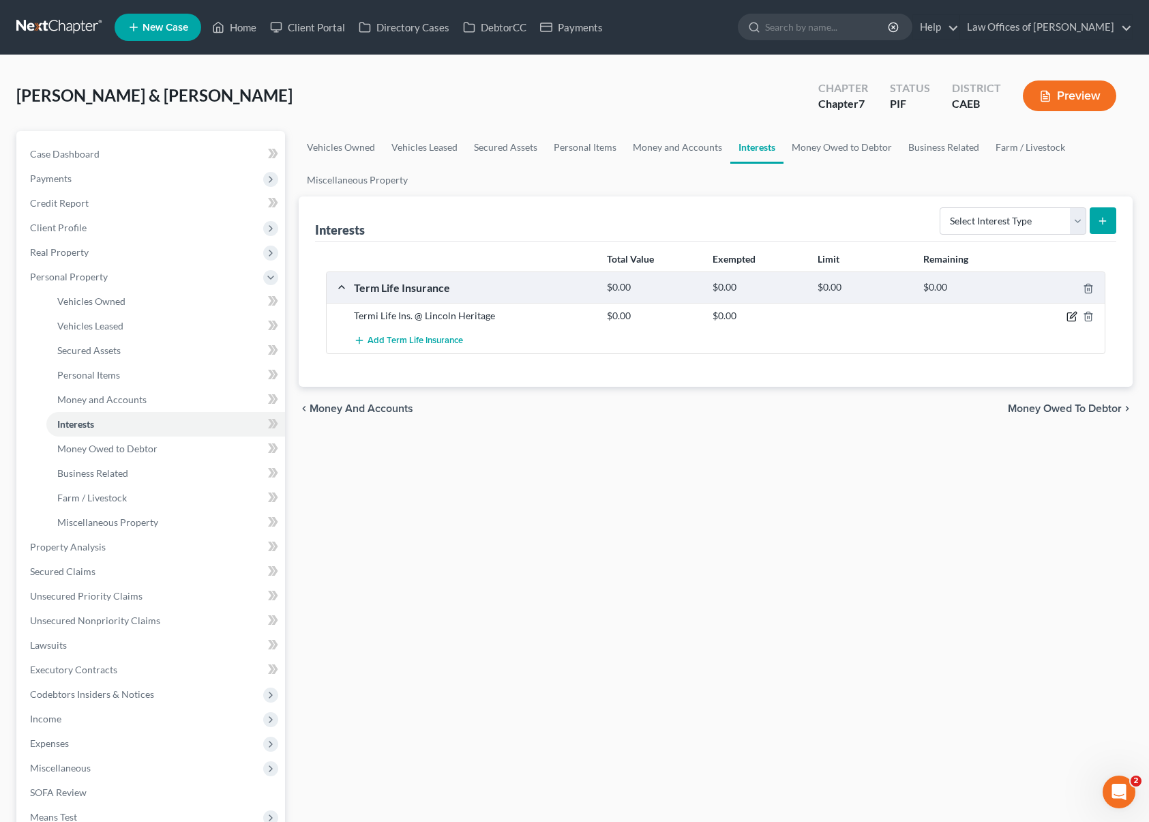
click at [1074, 314] on icon "button" at bounding box center [1073, 315] width 6 height 6
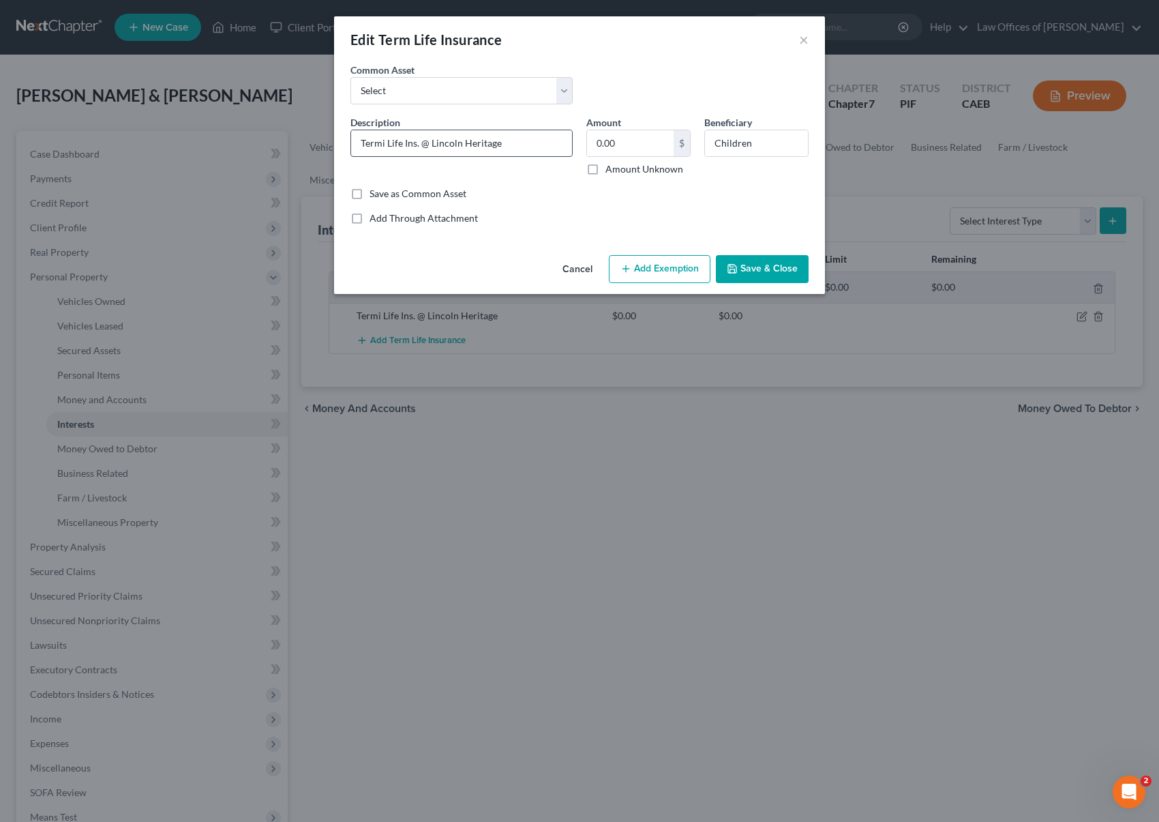
click at [507, 141] on input "Termi Life Ins. @ Lincoln Heritage" at bounding box center [461, 143] width 221 height 26
click at [485, 147] on input "Termi Life Ins. @ Farmers" at bounding box center [461, 143] width 221 height 26
type input "Term Life Ins. @ Farmers"
click at [772, 272] on button "Save & Close" at bounding box center [762, 269] width 93 height 29
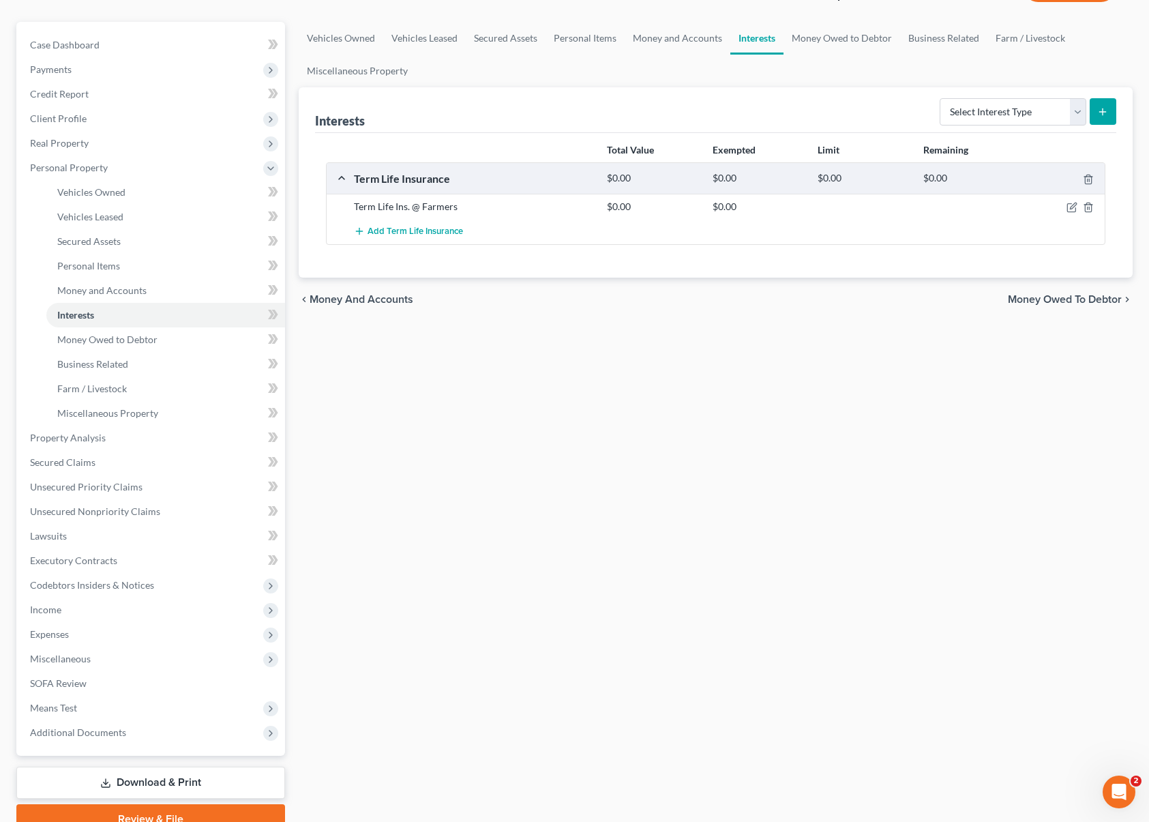
scroll to position [172, 0]
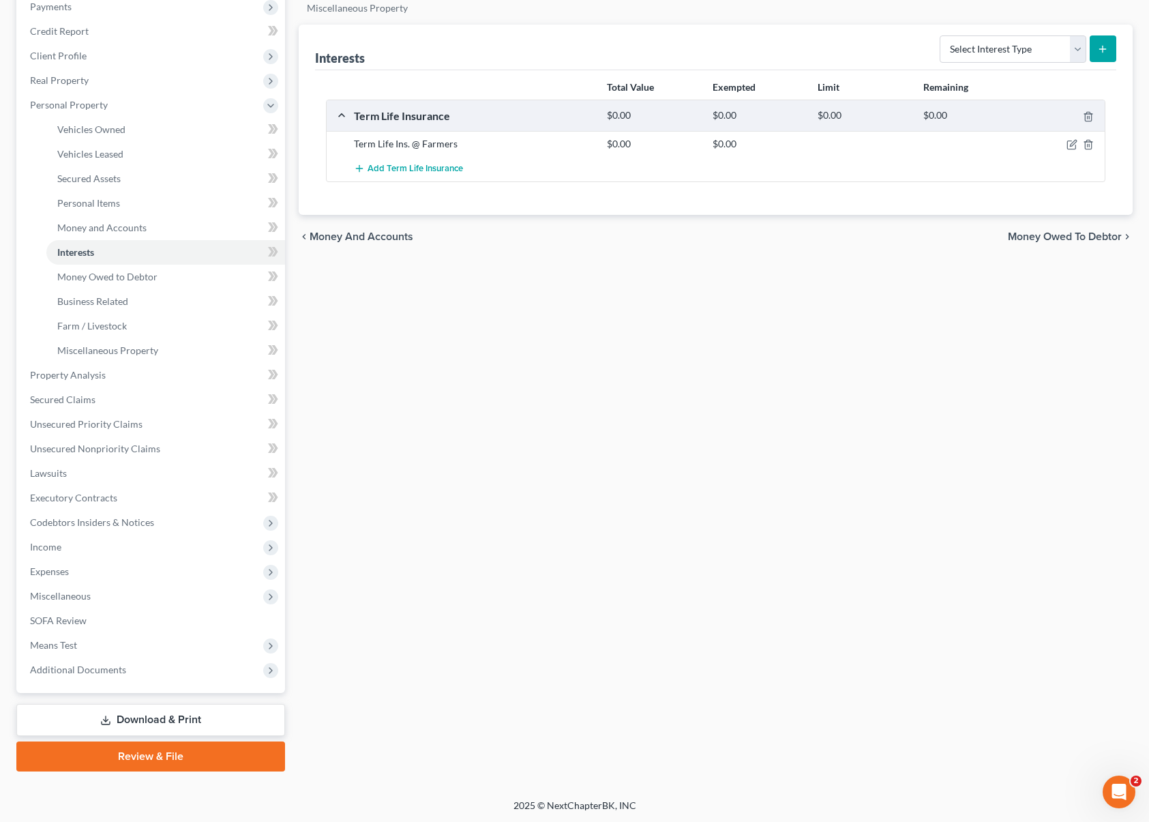
click at [198, 713] on link "Download & Print" at bounding box center [150, 720] width 269 height 32
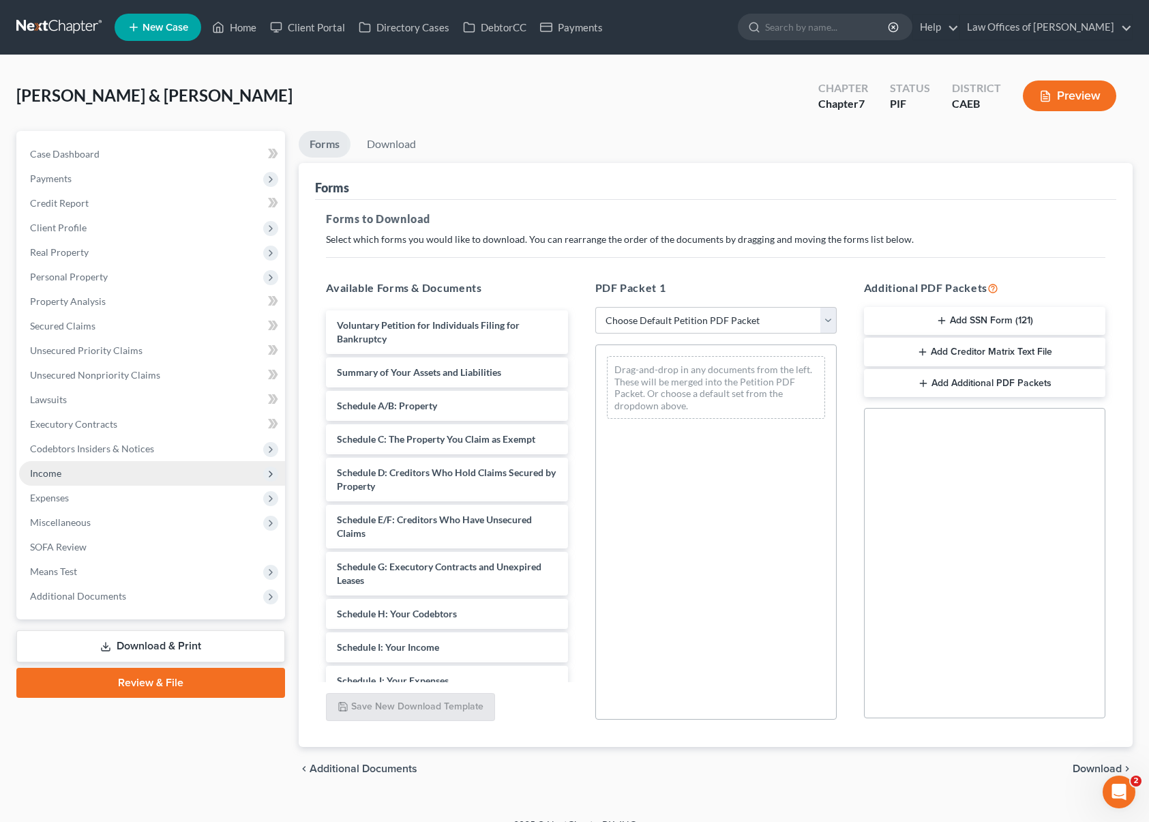
click at [65, 475] on span "Income" at bounding box center [152, 473] width 266 height 25
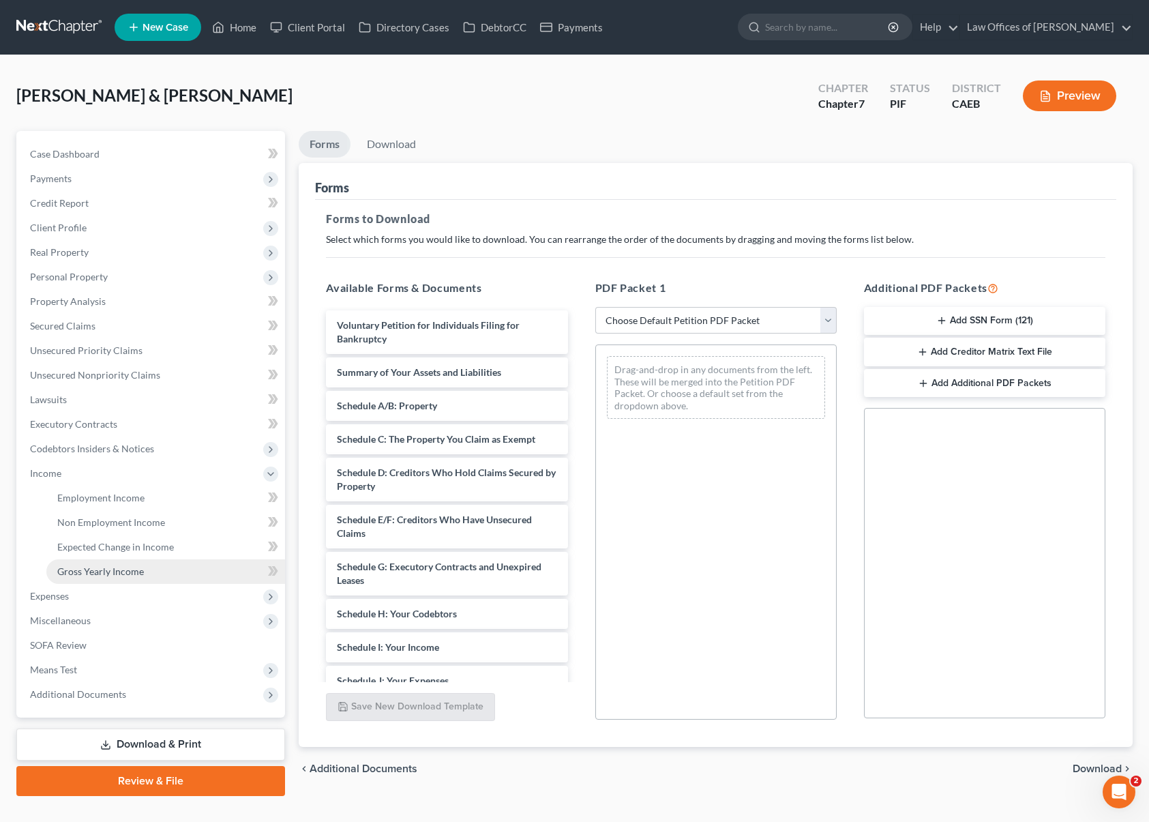
click at [138, 575] on span "Gross Yearly Income" at bounding box center [100, 571] width 87 height 12
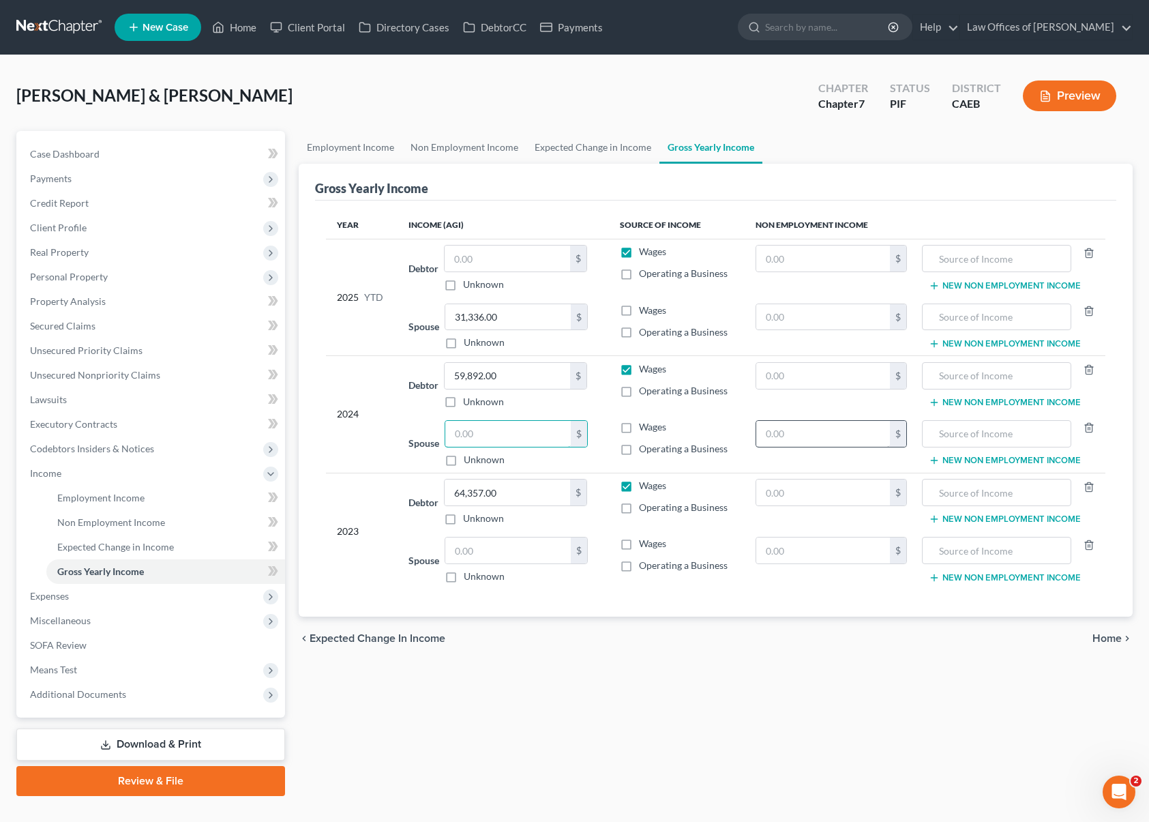
drag, startPoint x: 507, startPoint y: 432, endPoint x: 843, endPoint y: 430, distance: 336.1
click at [507, 432] on input "text" at bounding box center [507, 434] width 125 height 26
type input "59,892."
click at [517, 378] on input "59,892.00" at bounding box center [507, 376] width 125 height 26
click at [491, 557] on input "text" at bounding box center [507, 550] width 125 height 26
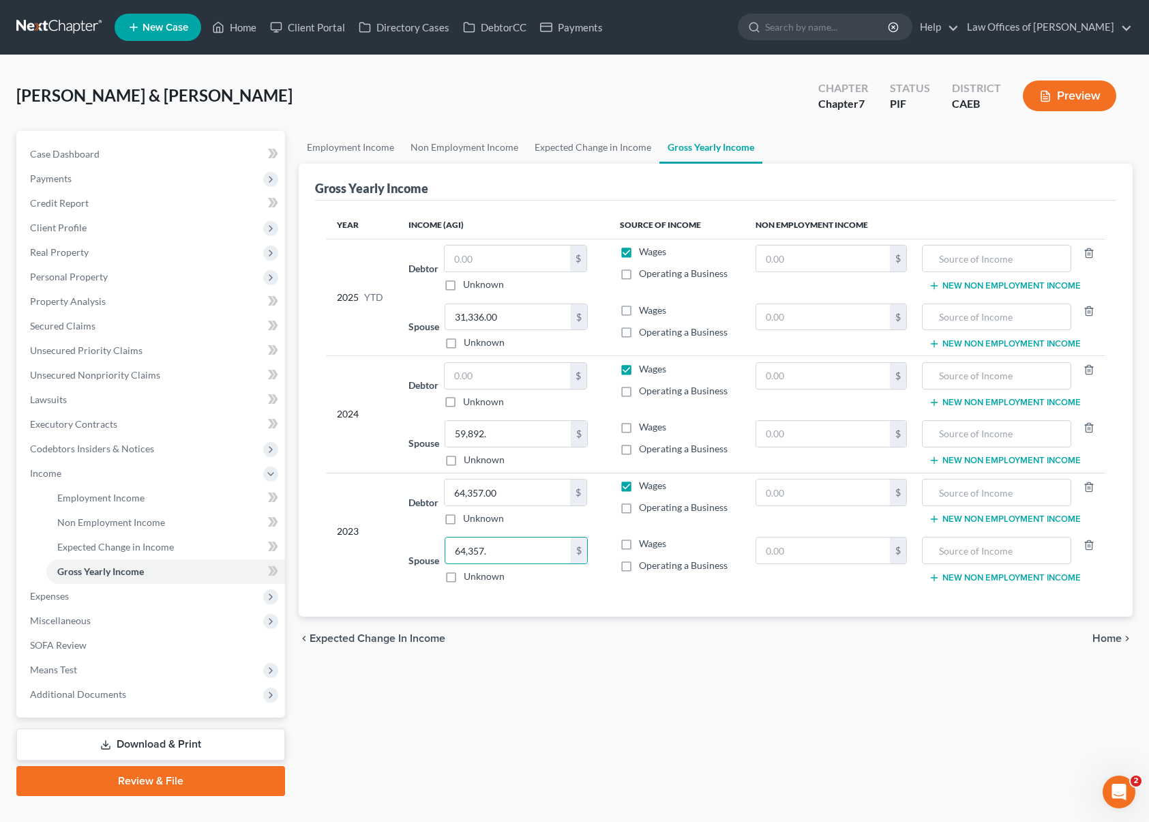
type input "64,357."
click at [515, 495] on input "64,357.00" at bounding box center [507, 492] width 125 height 26
click at [524, 314] on input "31,336.00" at bounding box center [507, 317] width 125 height 26
click at [241, 45] on nav "Home New Case Client Portal Directory Cases DebtorCC Payments Law Offices of [P…" at bounding box center [574, 27] width 1149 height 55
click at [238, 25] on link "Home" at bounding box center [234, 27] width 58 height 25
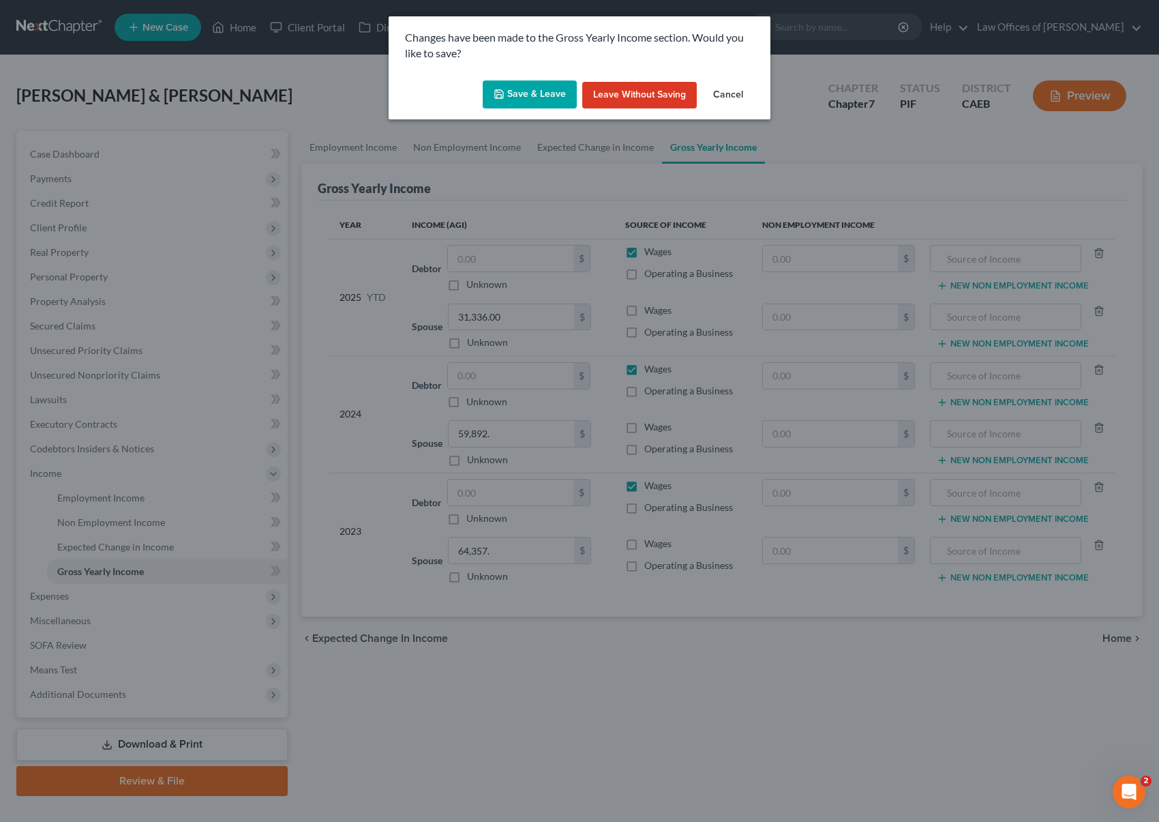
click at [541, 97] on button "Save & Leave" at bounding box center [530, 94] width 94 height 29
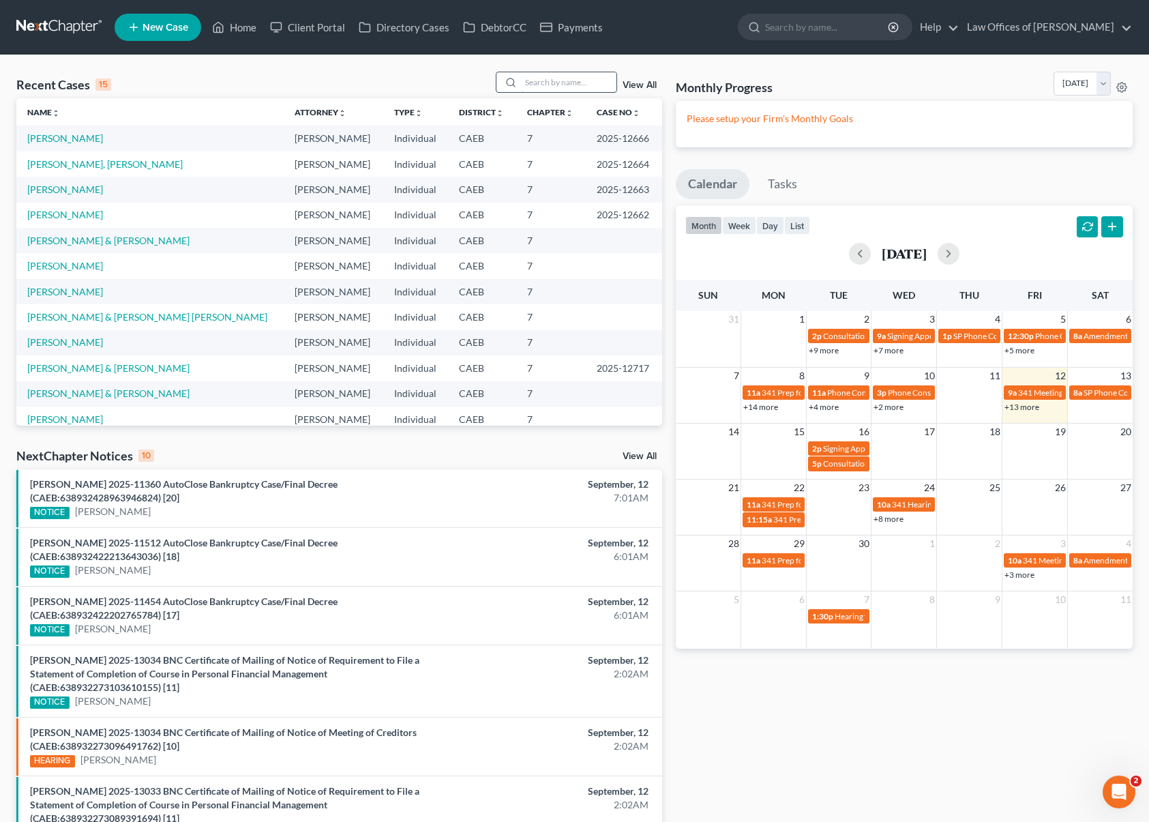
click at [544, 85] on input "search" at bounding box center [568, 82] width 95 height 20
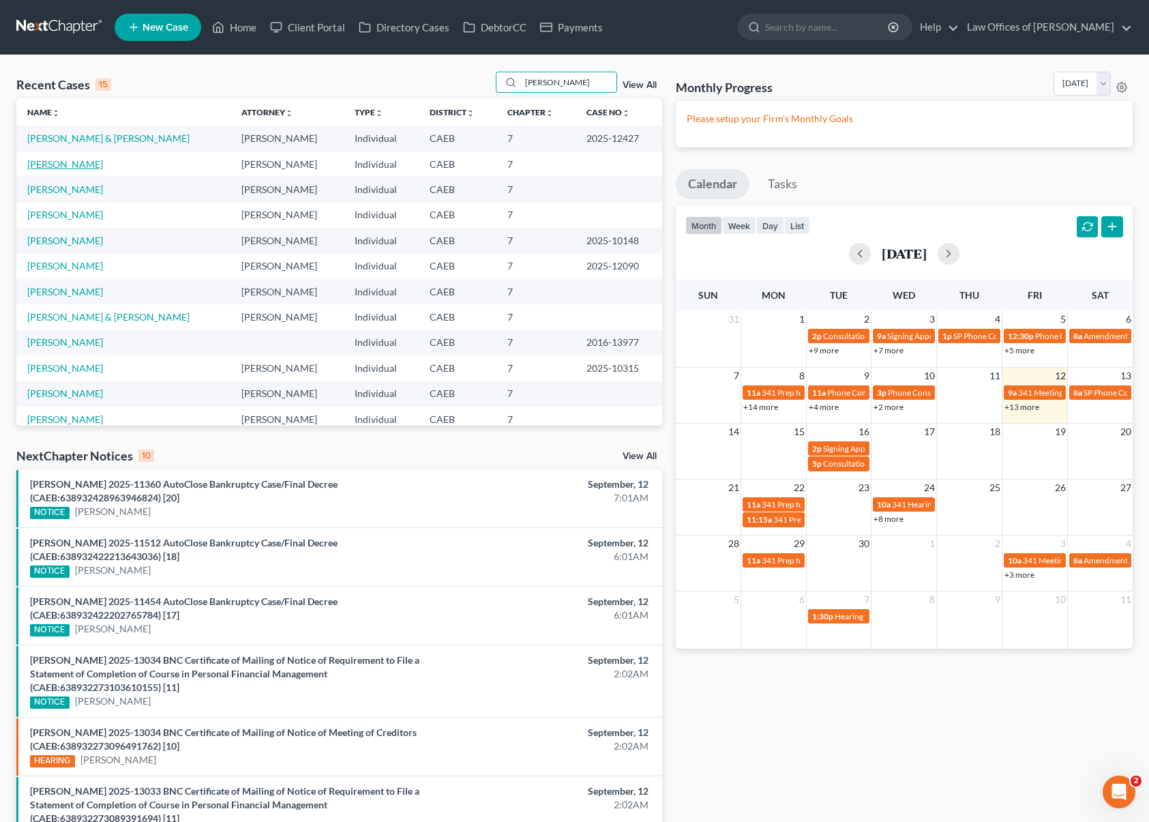
type input "[PERSON_NAME]"
click at [61, 166] on link "[PERSON_NAME]" at bounding box center [65, 164] width 76 height 12
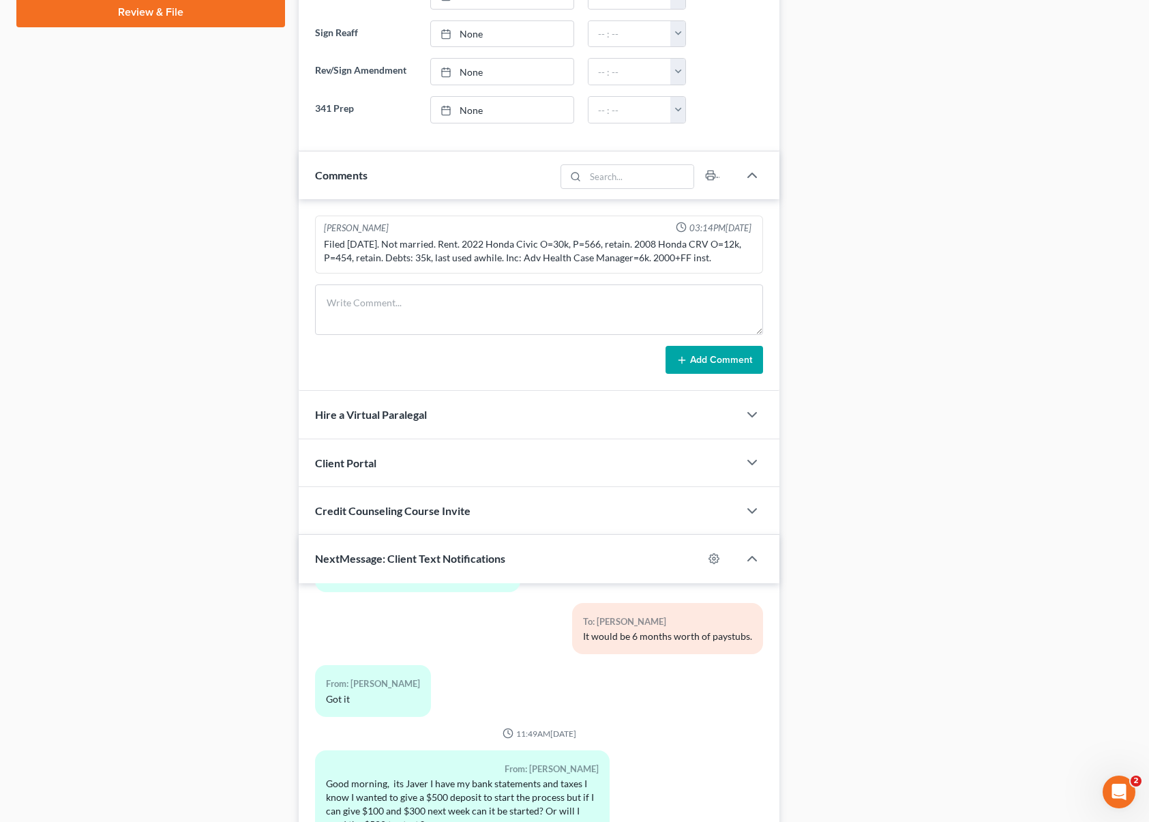
scroll to position [788, 0]
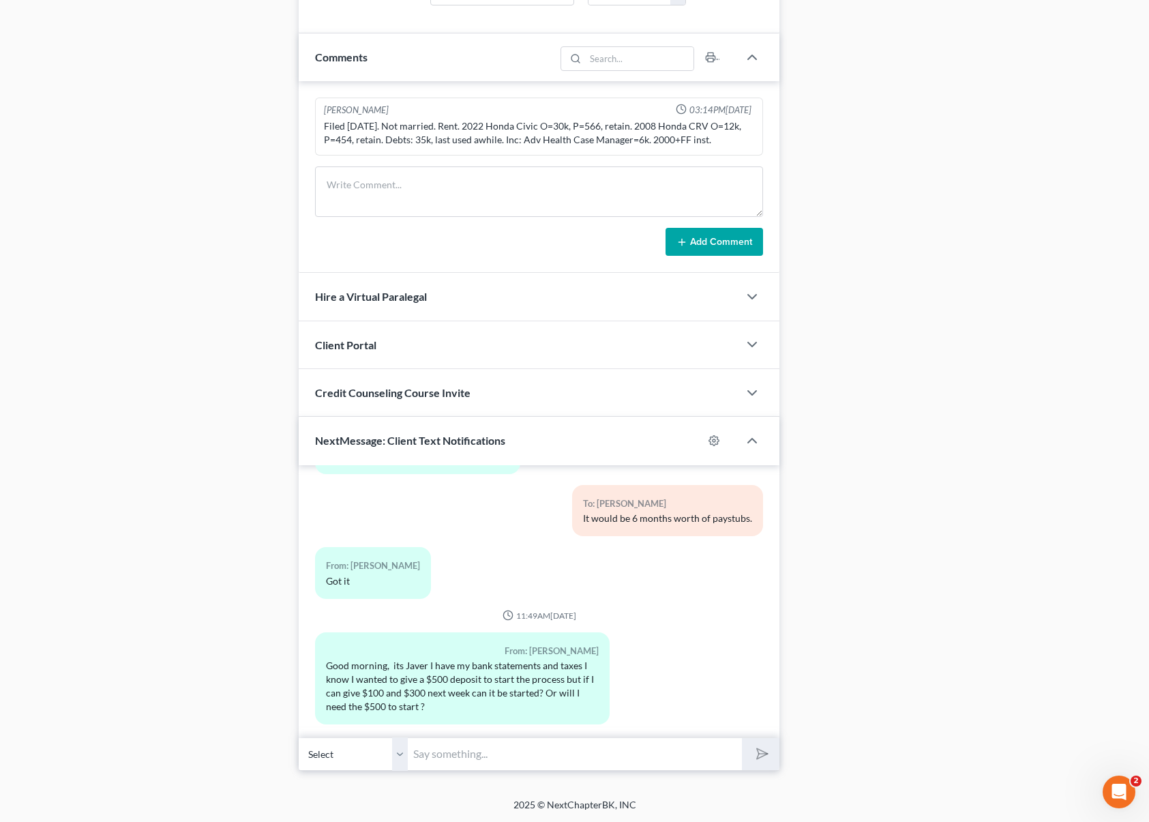
drag, startPoint x: 445, startPoint y: 757, endPoint x: 594, endPoint y: 777, distance: 151.3
click at [445, 757] on input "text" at bounding box center [575, 753] width 334 height 33
type input "Hi. You can put any amount for downpayment. No worries."
click at [742, 738] on button "submit" at bounding box center [760, 754] width 37 height 32
